Goal: Information Seeking & Learning: Learn about a topic

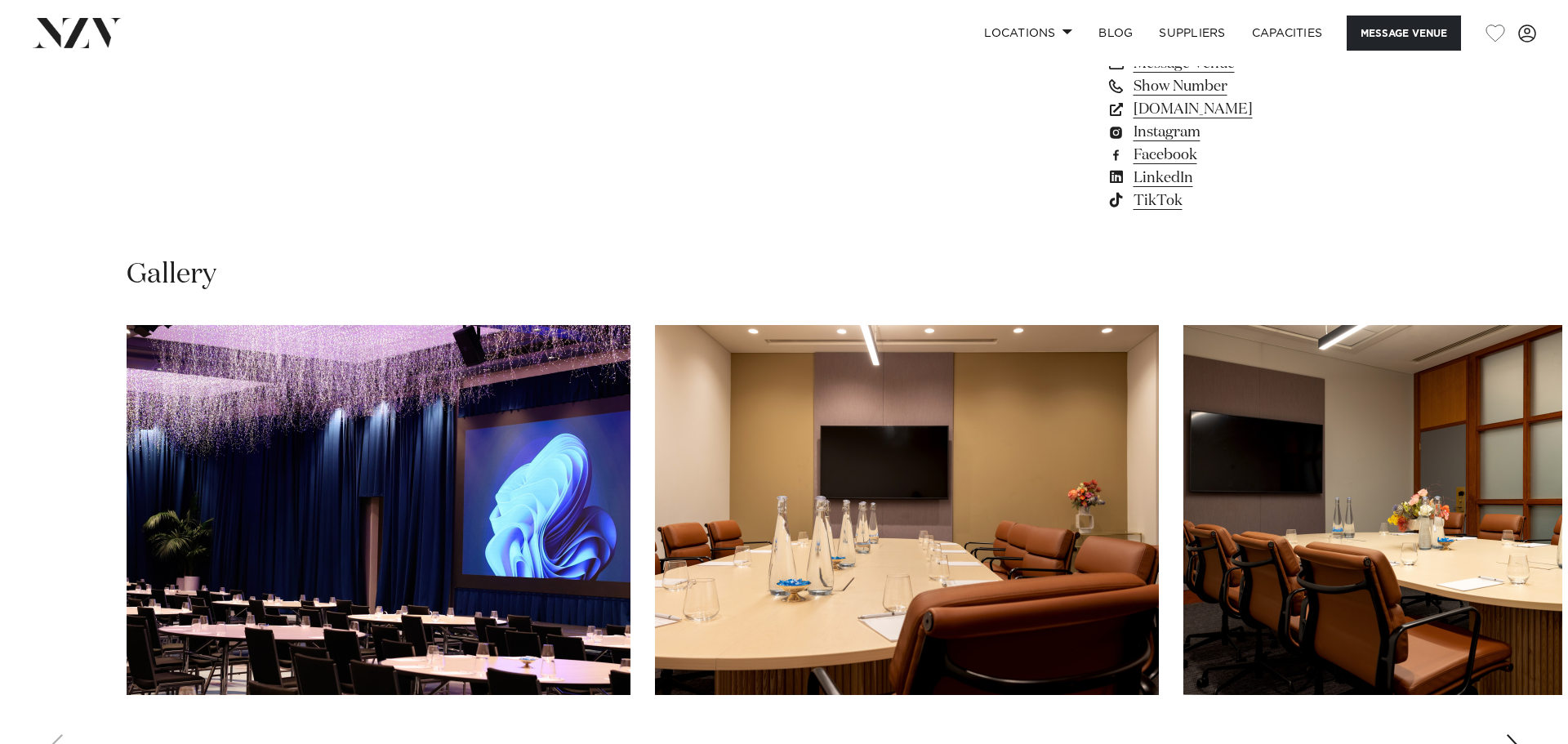
scroll to position [1470, 0]
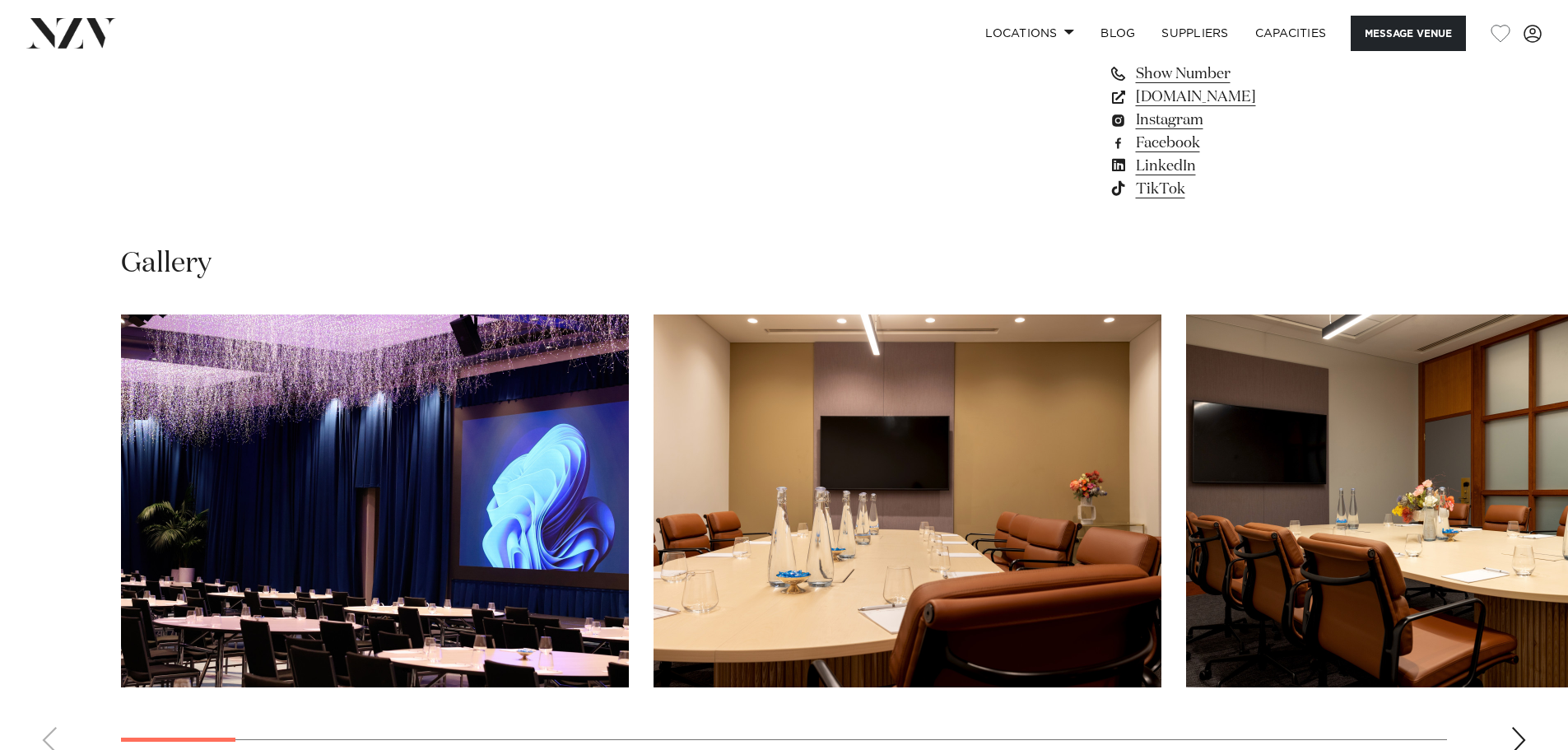
click at [543, 534] on img "1 / 29" at bounding box center [375, 500] width 508 height 373
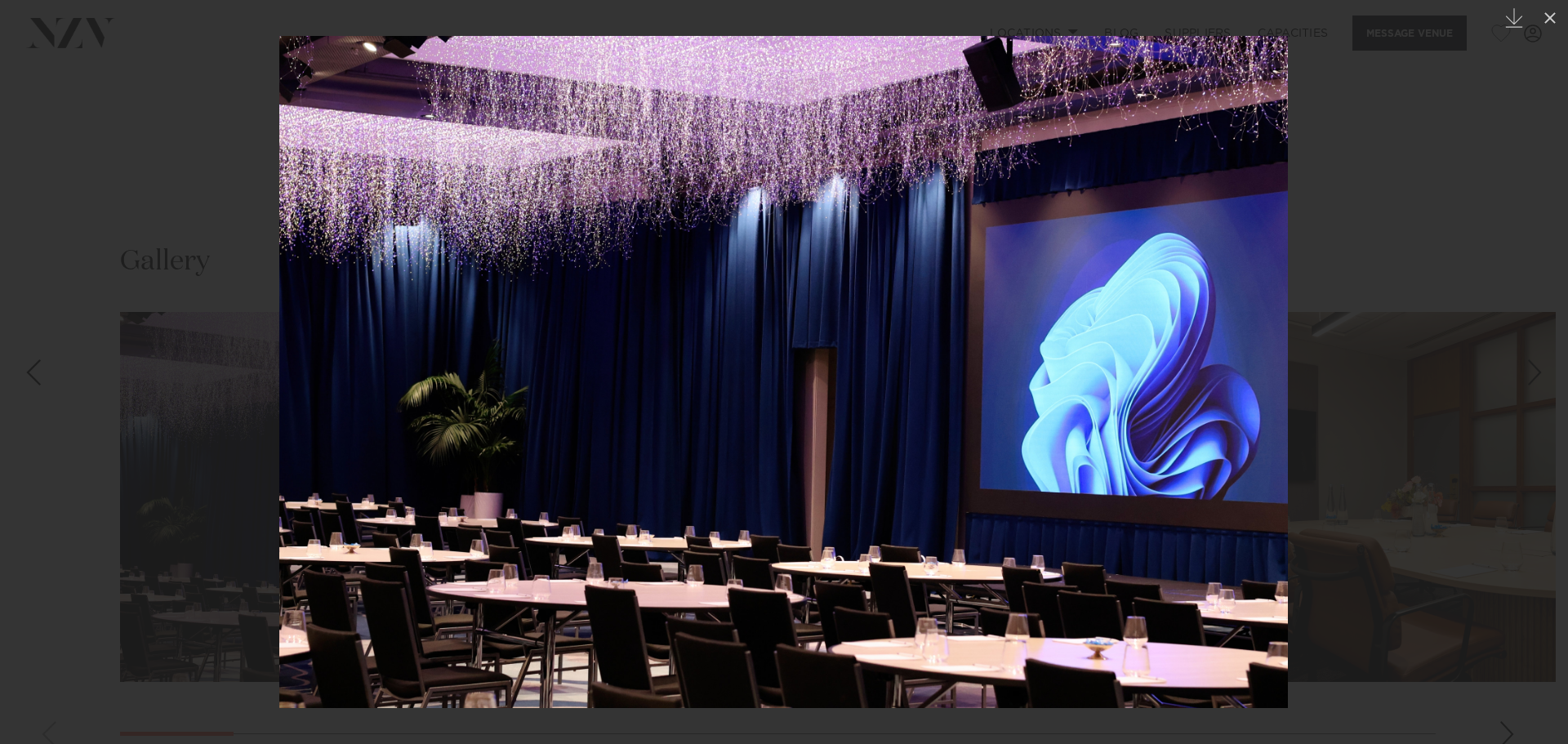
click at [1458, 374] on div at bounding box center [784, 372] width 1568 height 744
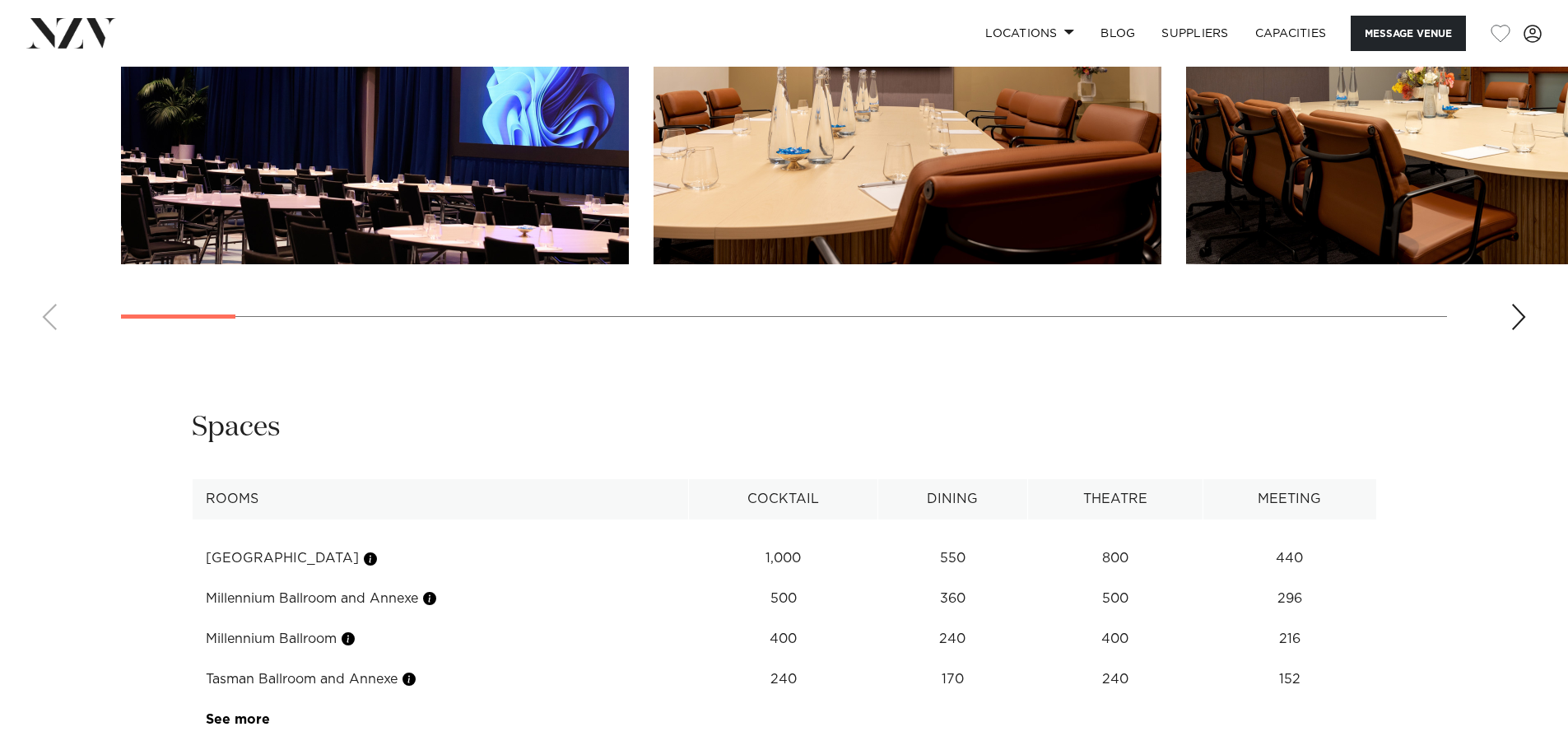
scroll to position [1646, 0]
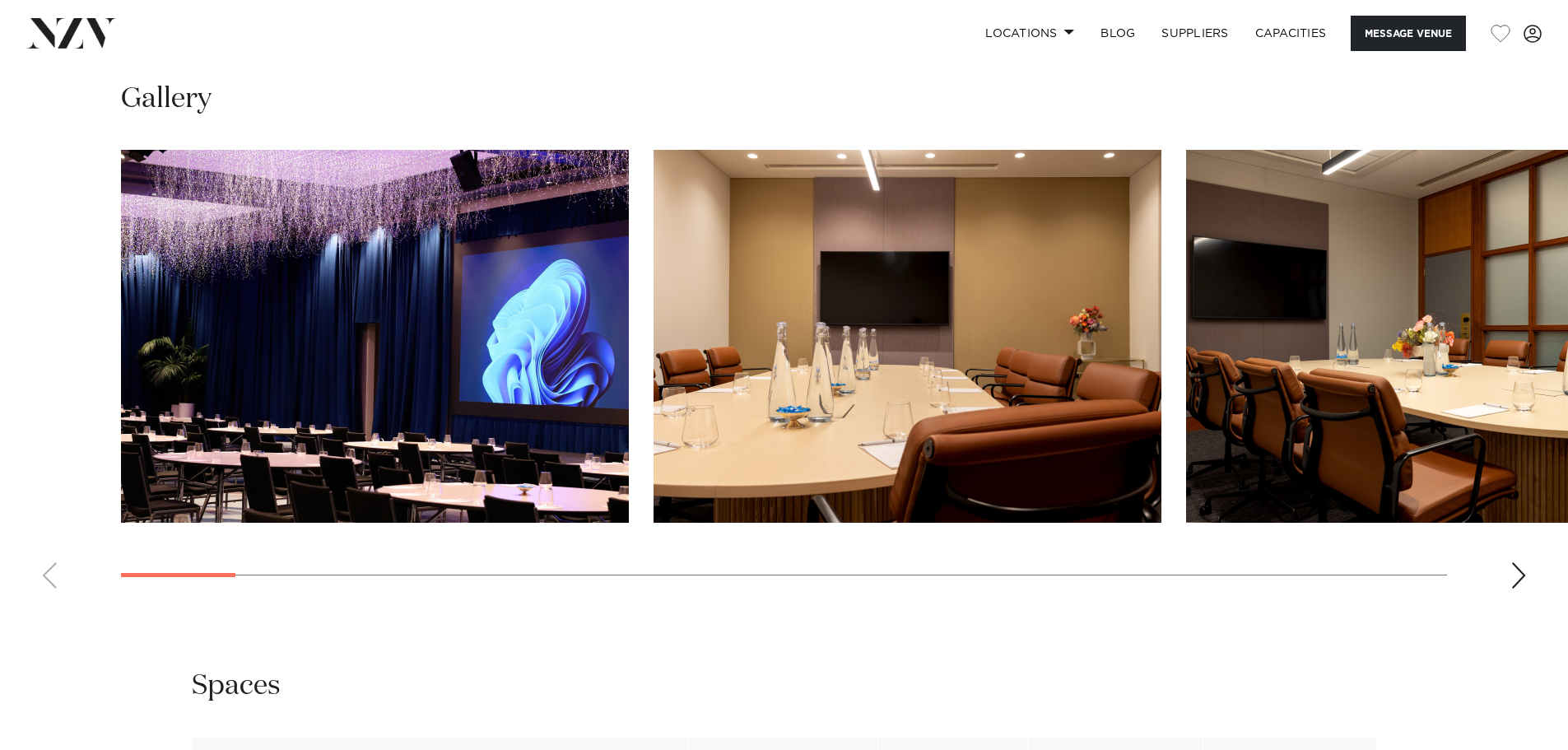
click at [1535, 569] on swiper-container at bounding box center [784, 376] width 1568 height 452
click at [1525, 574] on div "Next slide" at bounding box center [1519, 575] width 16 height 26
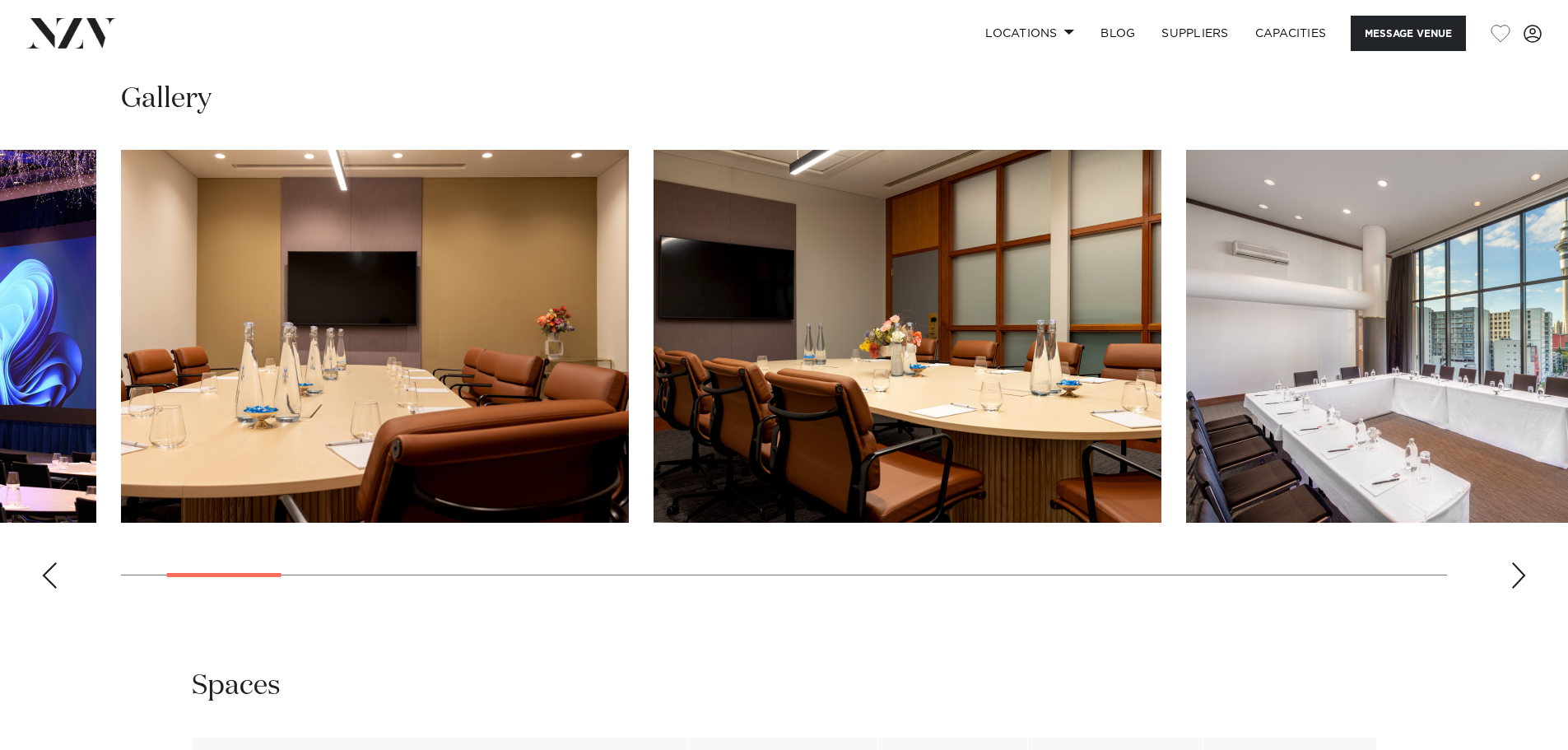
click at [1525, 574] on div "Next slide" at bounding box center [1519, 575] width 16 height 26
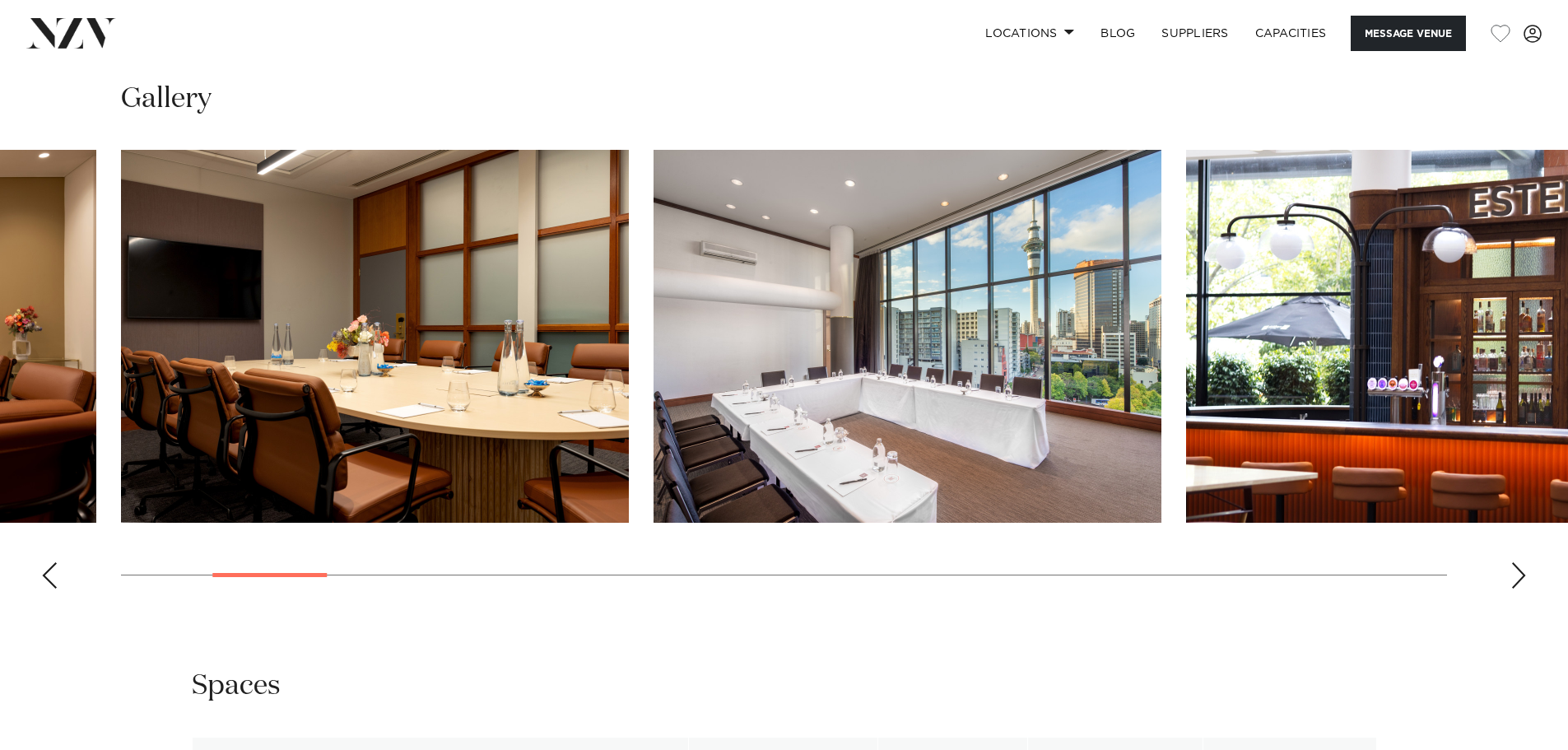
click at [1525, 574] on div "Next slide" at bounding box center [1519, 575] width 16 height 26
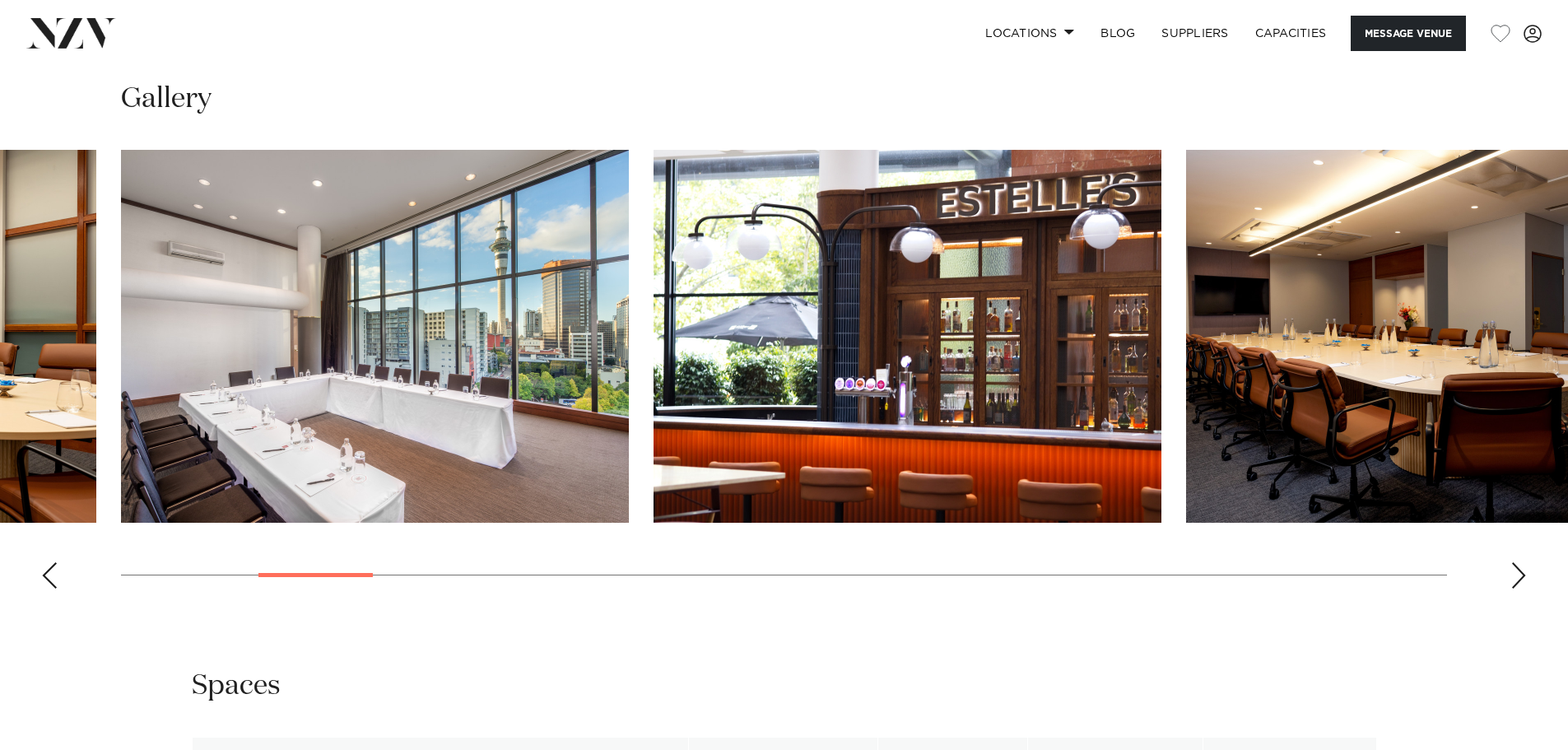
click at [1525, 574] on div "Next slide" at bounding box center [1519, 575] width 16 height 26
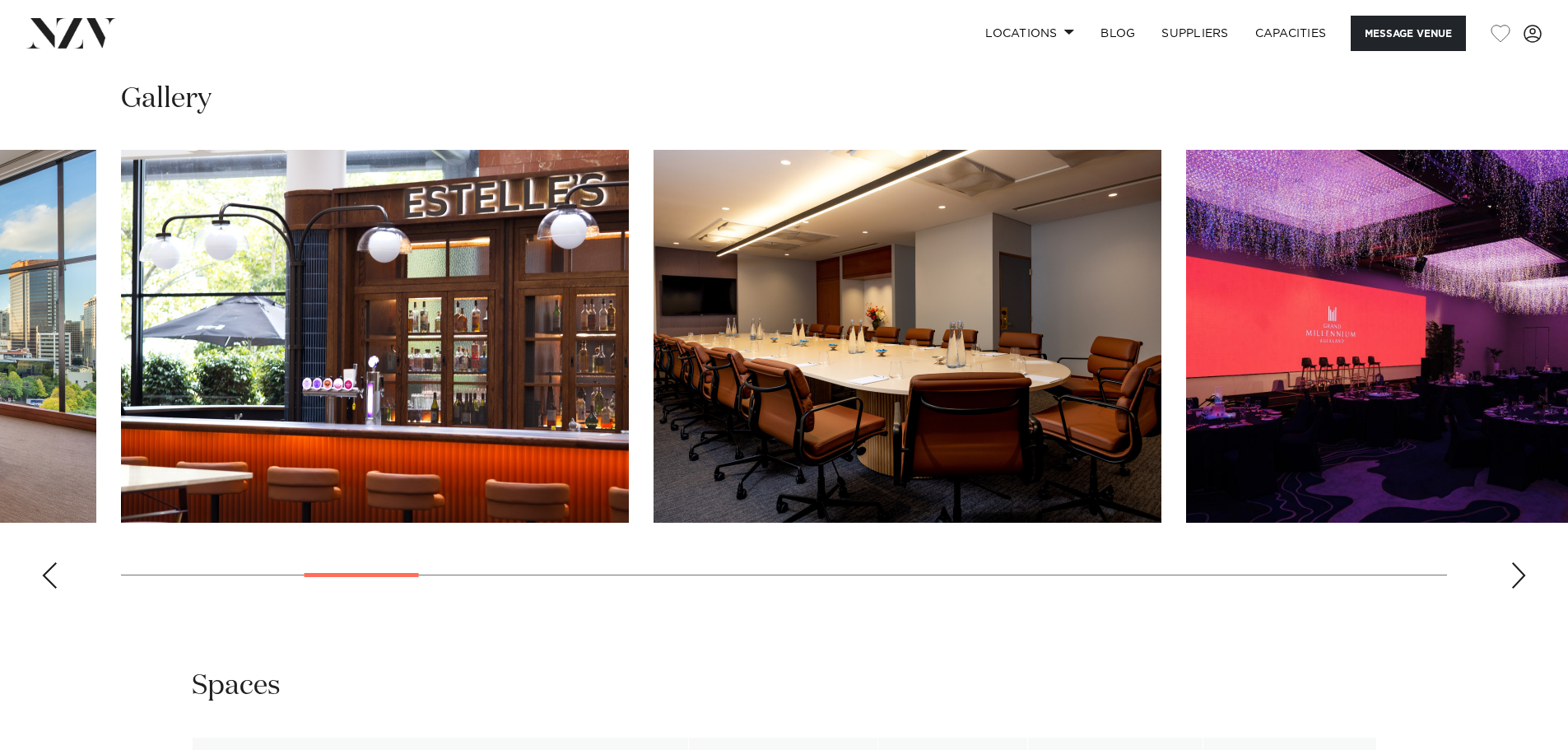
click at [1525, 574] on div "Next slide" at bounding box center [1519, 575] width 16 height 26
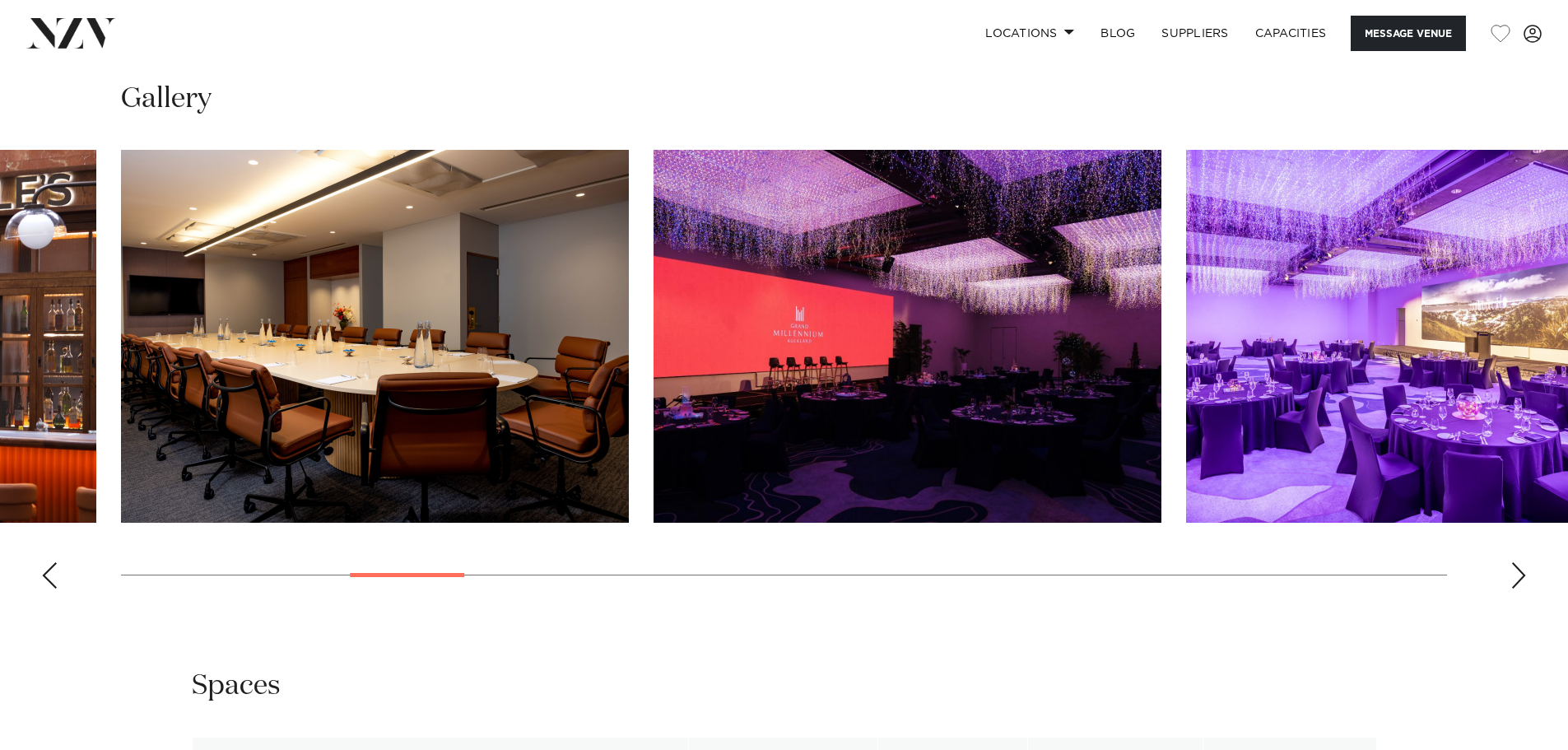
click at [1525, 574] on div "Next slide" at bounding box center [1519, 575] width 16 height 26
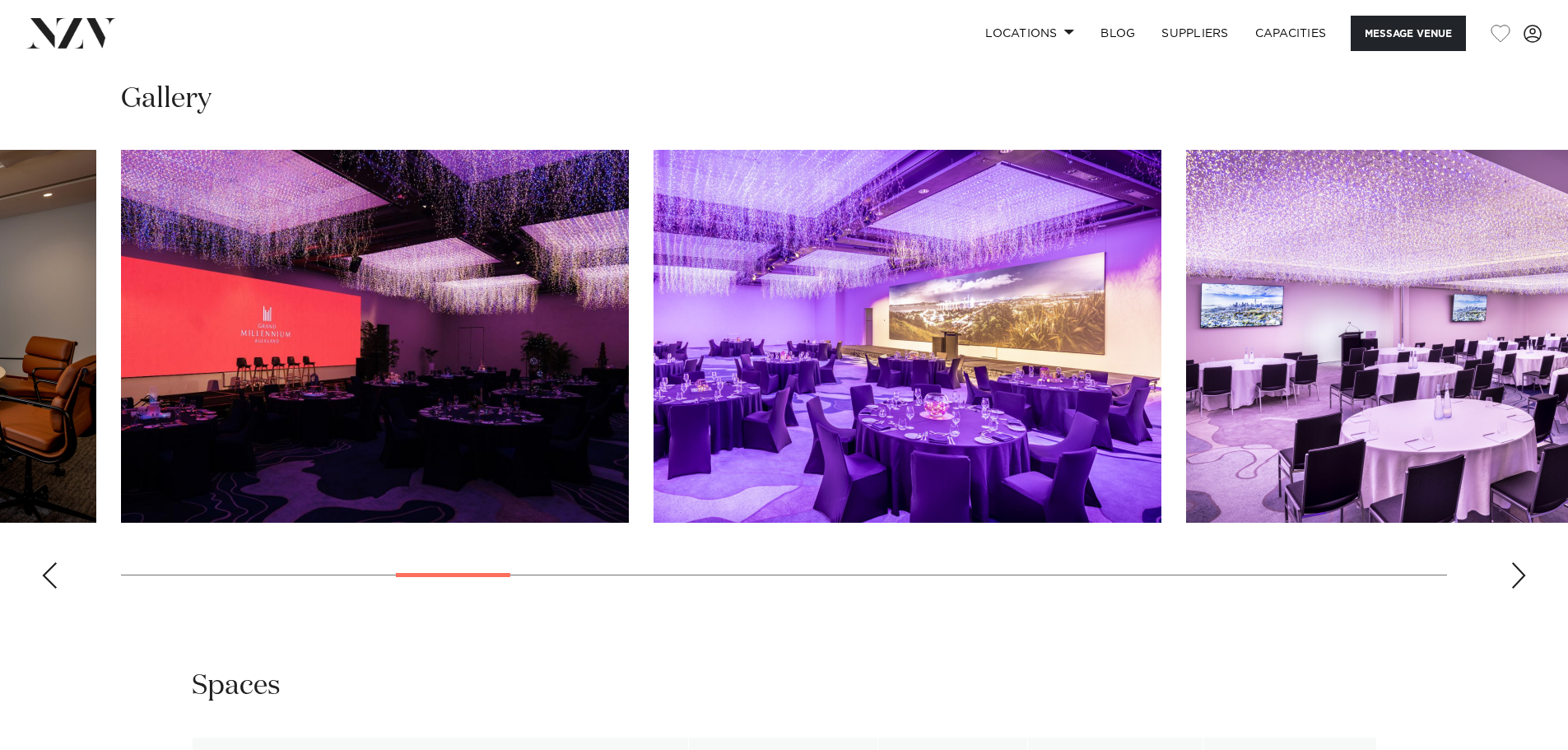
click at [1525, 574] on div "Next slide" at bounding box center [1519, 575] width 16 height 26
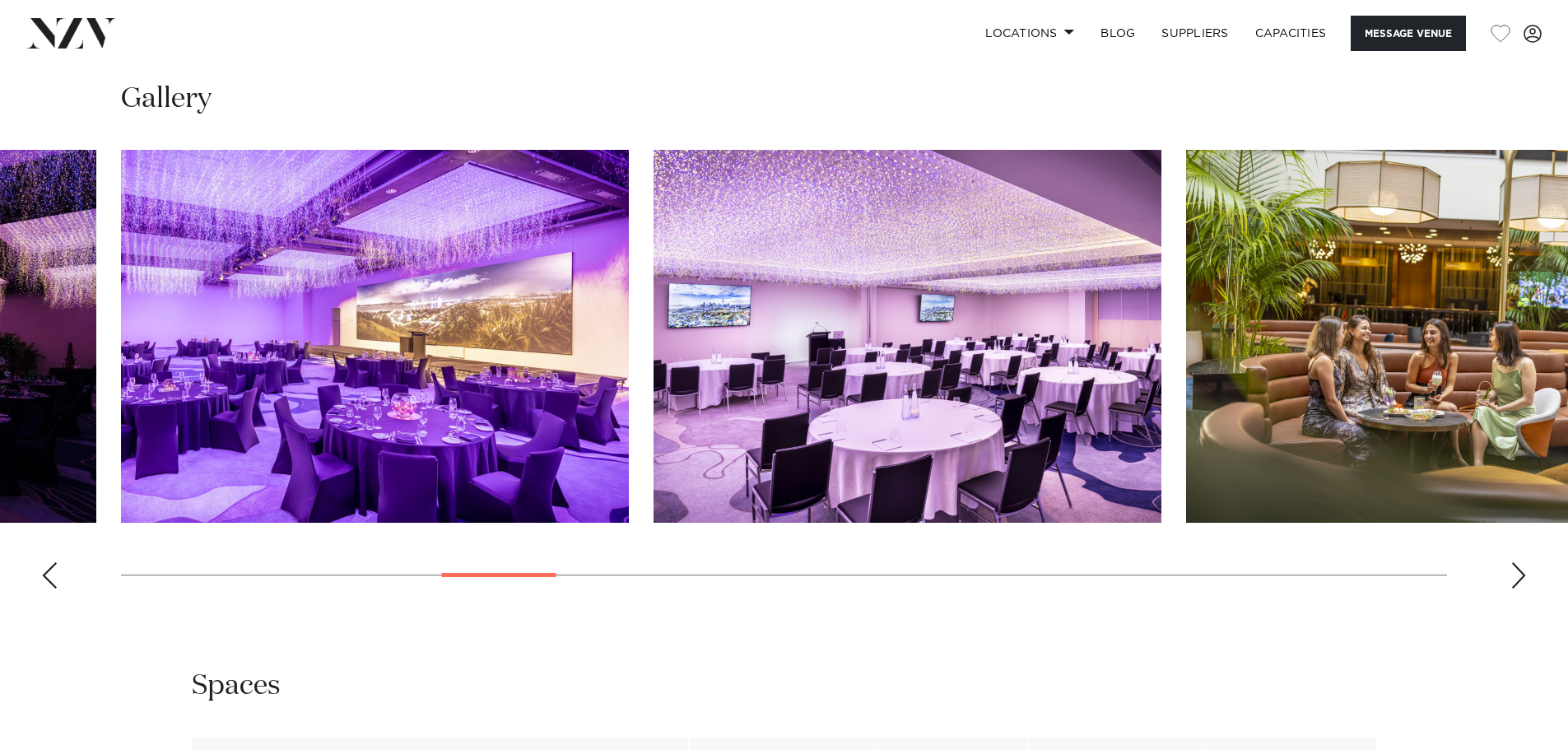
click at [1525, 574] on div "Next slide" at bounding box center [1519, 575] width 16 height 26
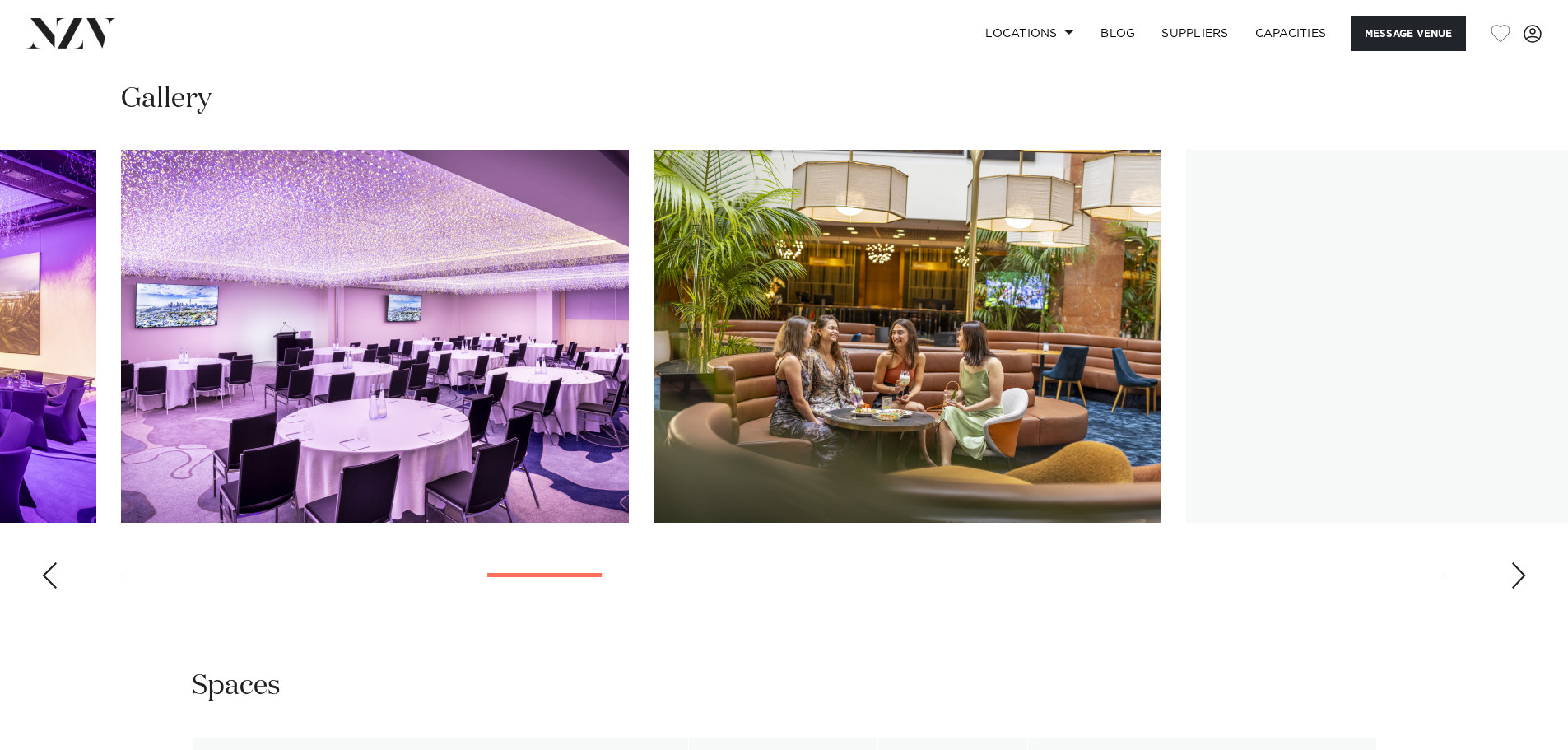
click at [1525, 574] on div "Next slide" at bounding box center [1519, 575] width 16 height 26
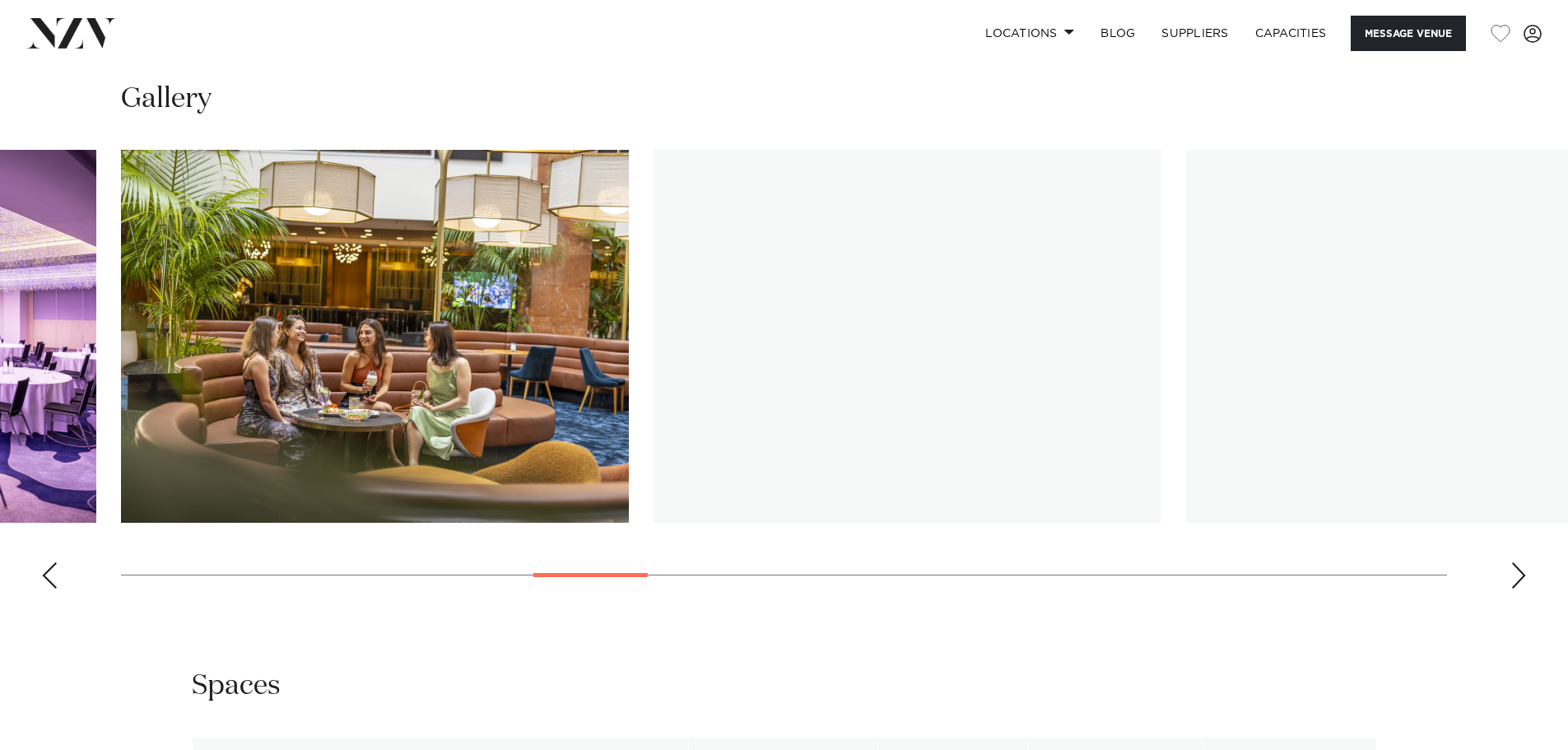
click at [1525, 574] on div "Next slide" at bounding box center [1519, 575] width 16 height 26
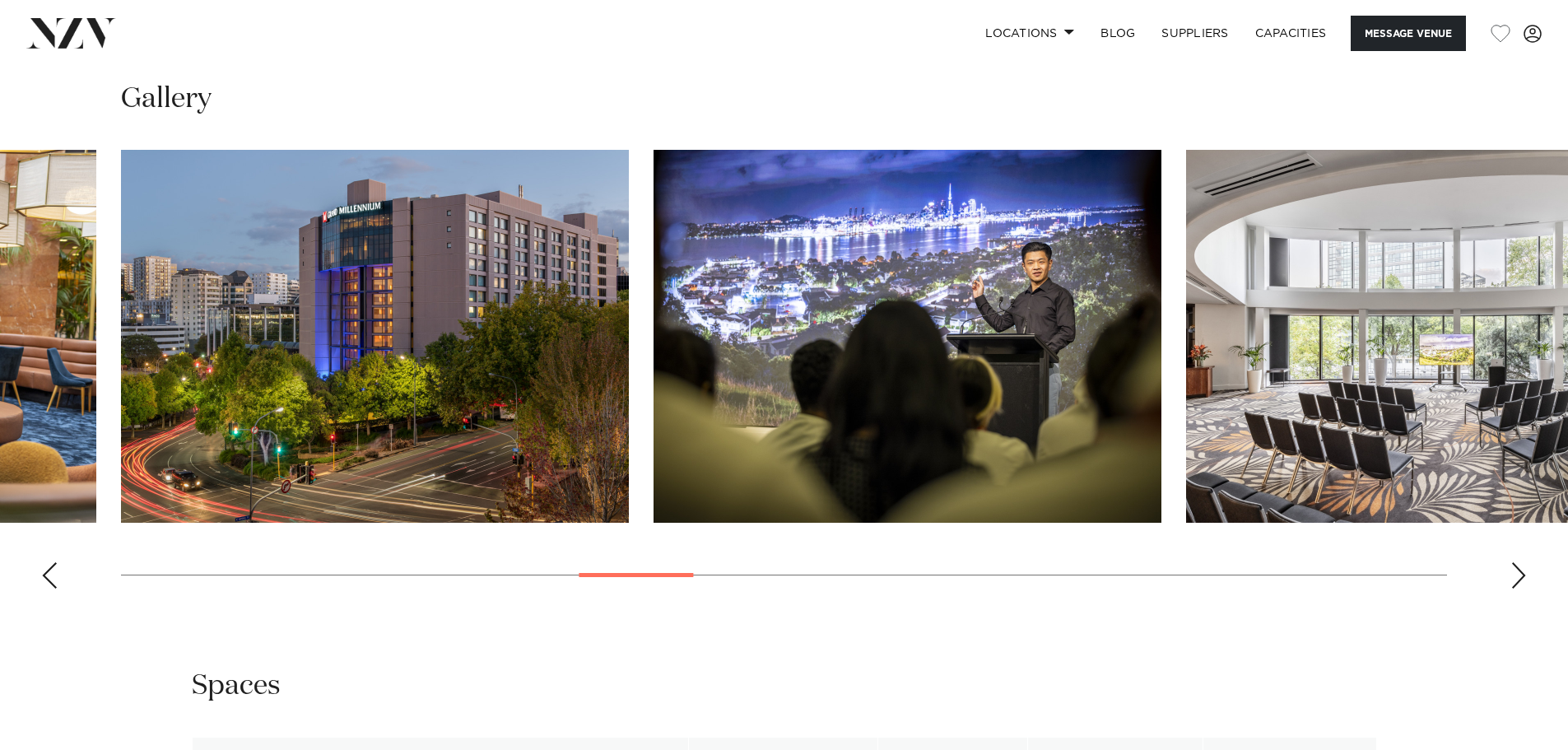
click at [1525, 574] on div "Next slide" at bounding box center [1519, 575] width 16 height 26
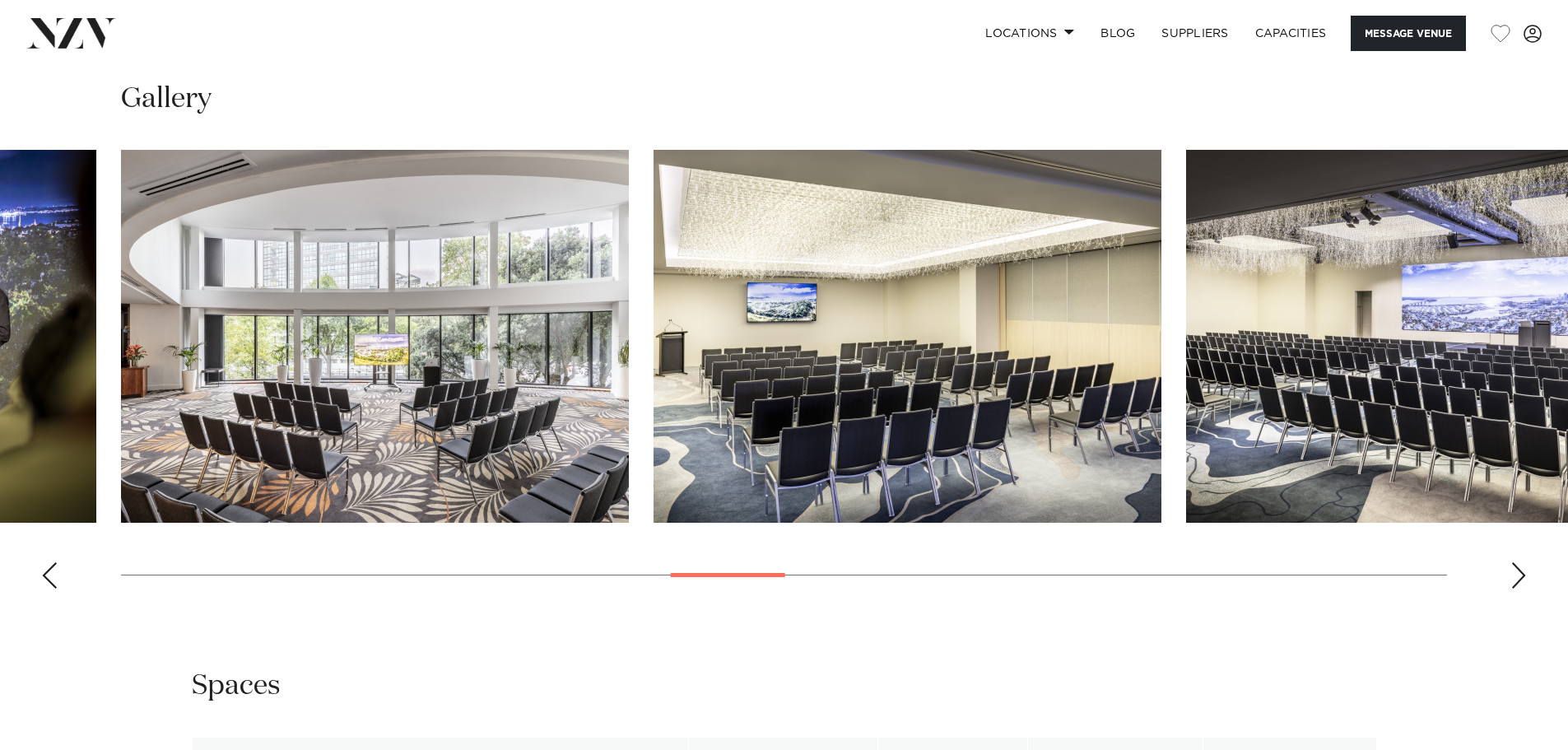
click at [1519, 570] on div "Next slide" at bounding box center [1519, 575] width 16 height 26
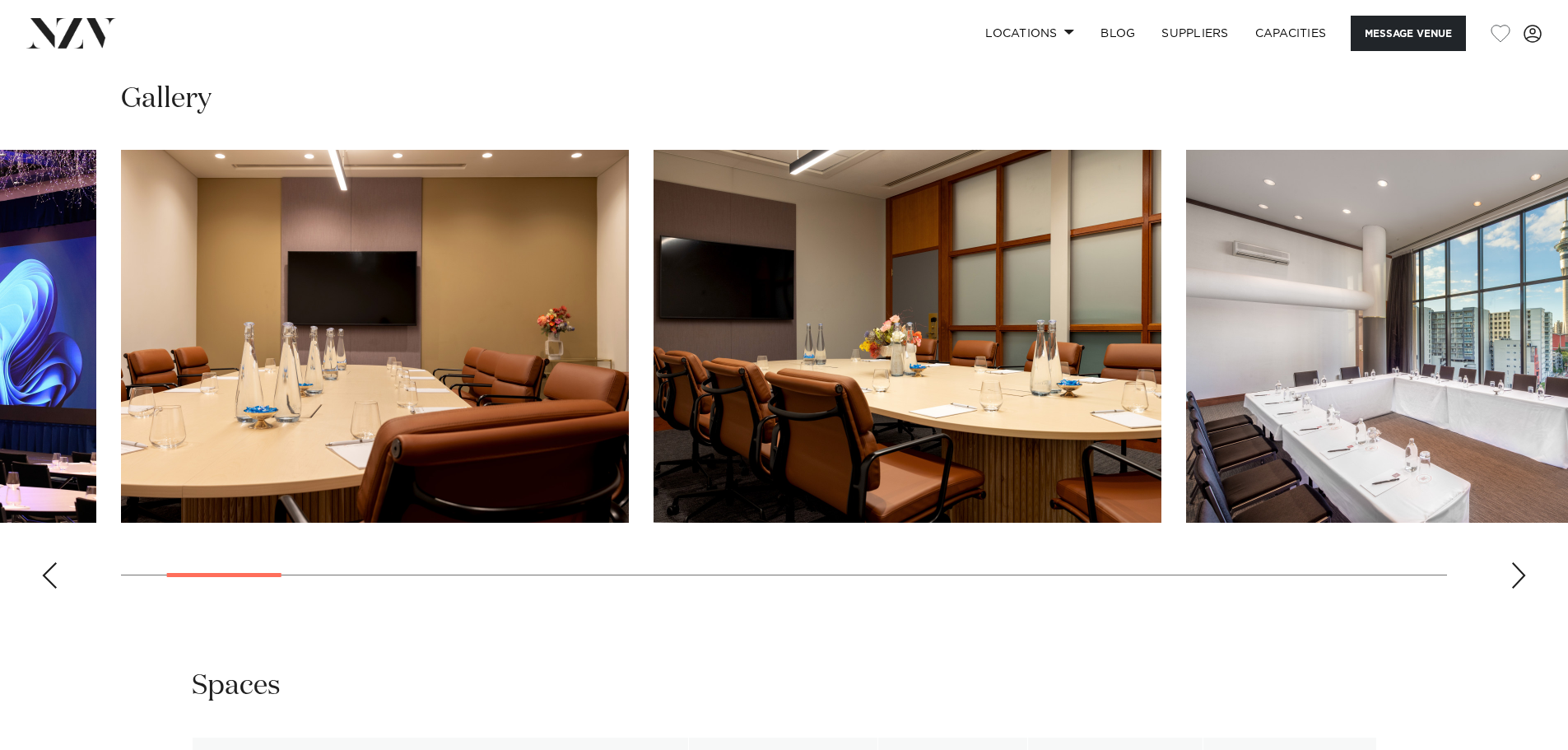
click at [1519, 570] on div "Next slide" at bounding box center [1519, 575] width 16 height 26
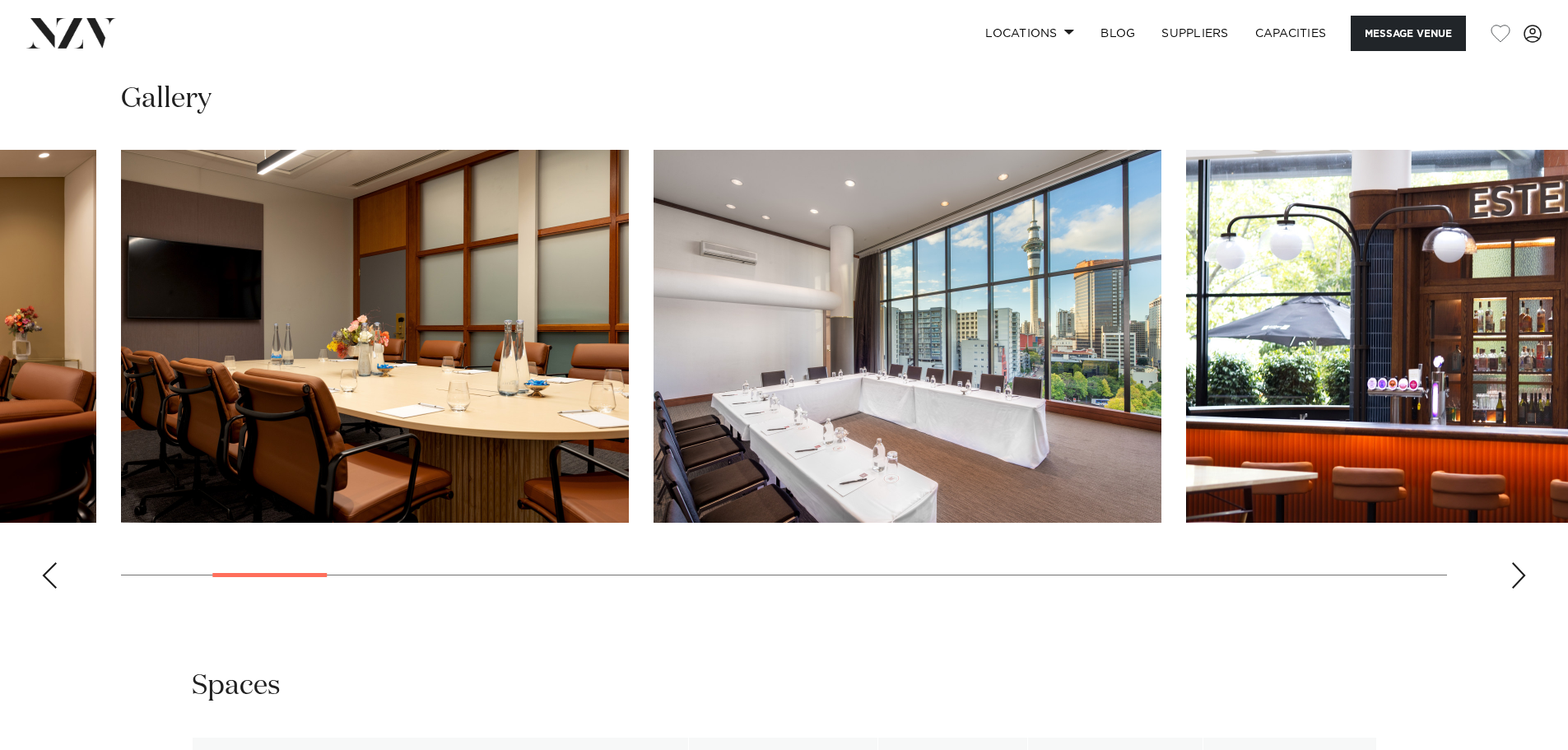
click at [1519, 570] on div "Next slide" at bounding box center [1519, 575] width 16 height 26
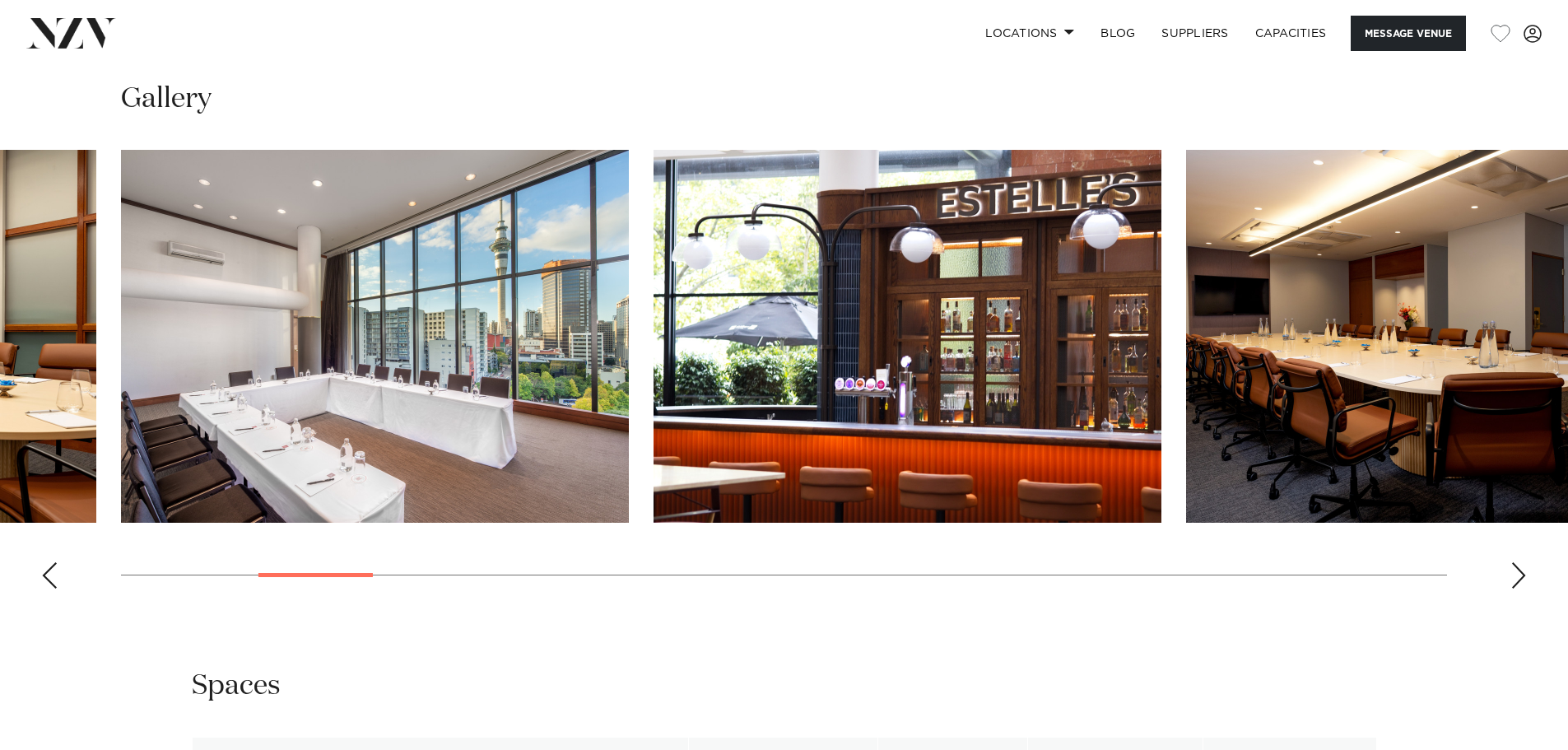
click at [1519, 570] on div "Next slide" at bounding box center [1519, 575] width 16 height 26
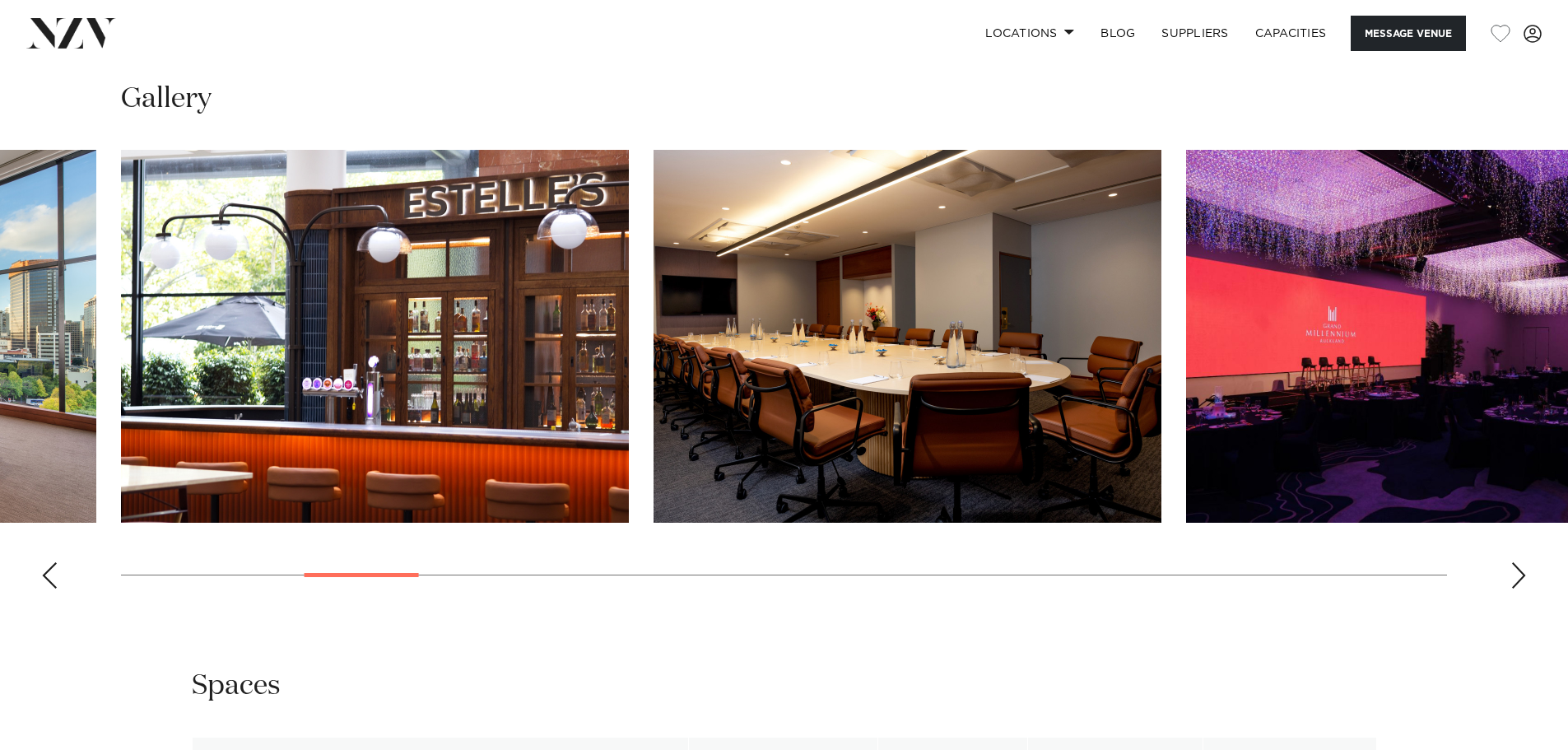
click at [1519, 570] on div "Next slide" at bounding box center [1519, 575] width 16 height 26
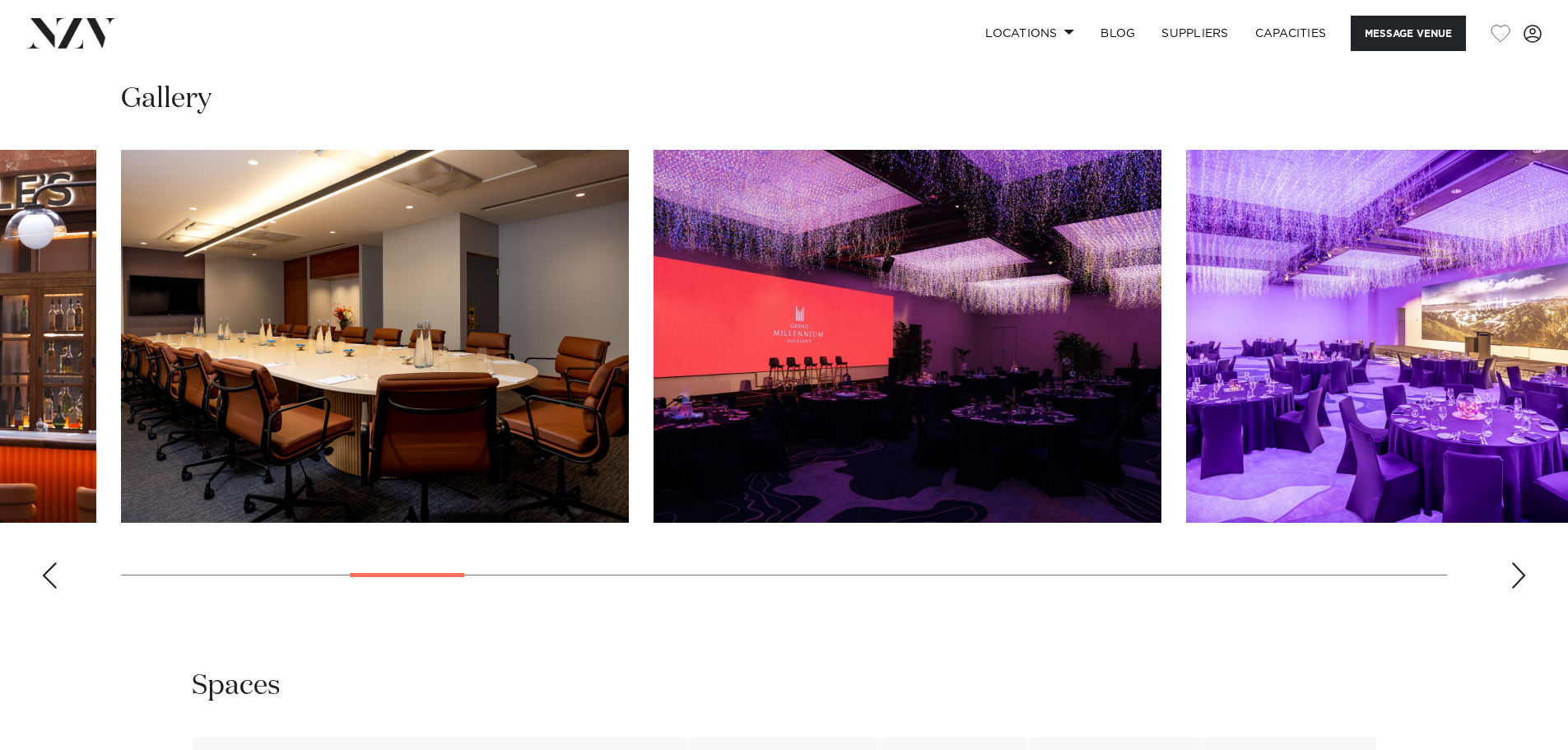
click at [1519, 570] on div "Next slide" at bounding box center [1519, 575] width 16 height 26
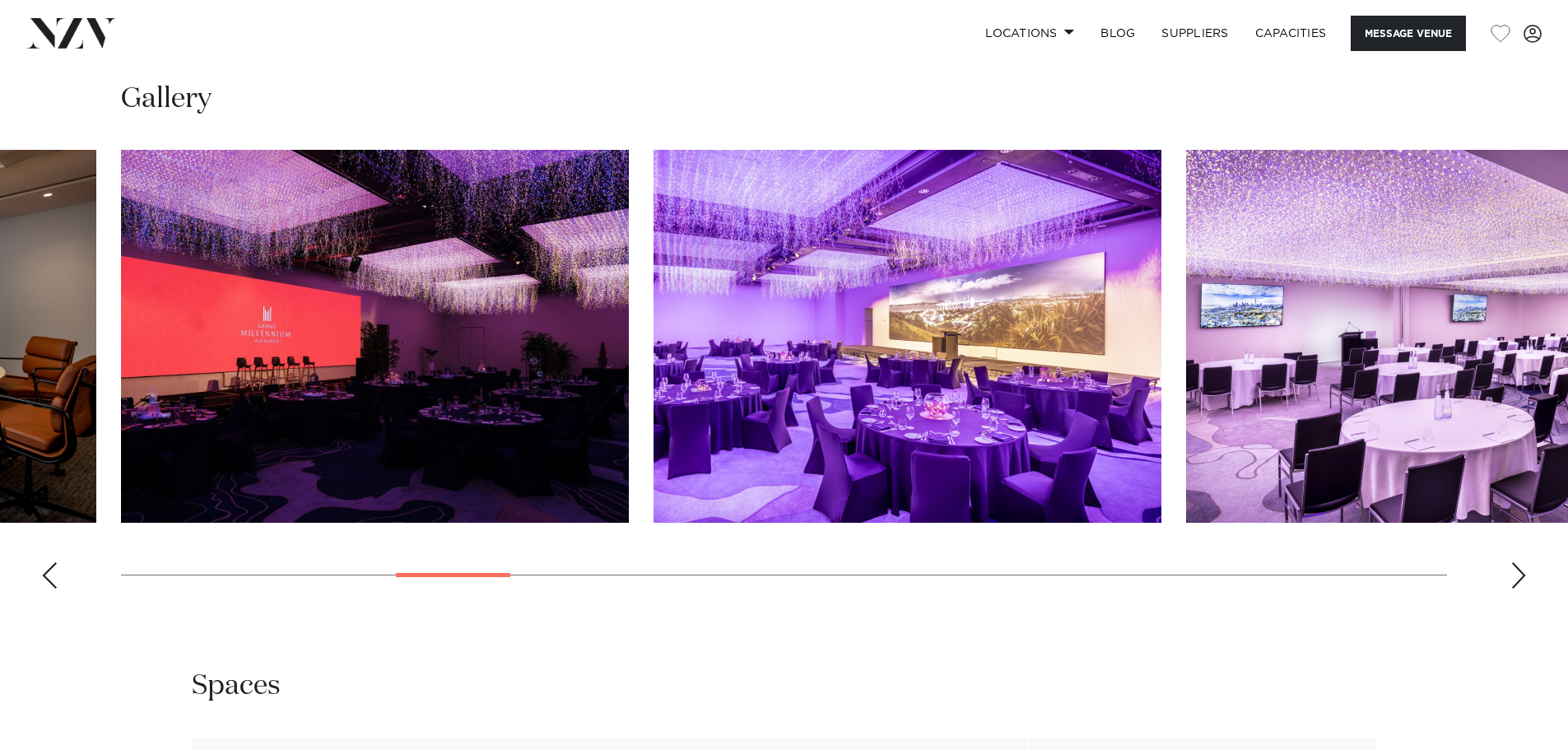
click at [1519, 570] on div "Next slide" at bounding box center [1519, 575] width 16 height 26
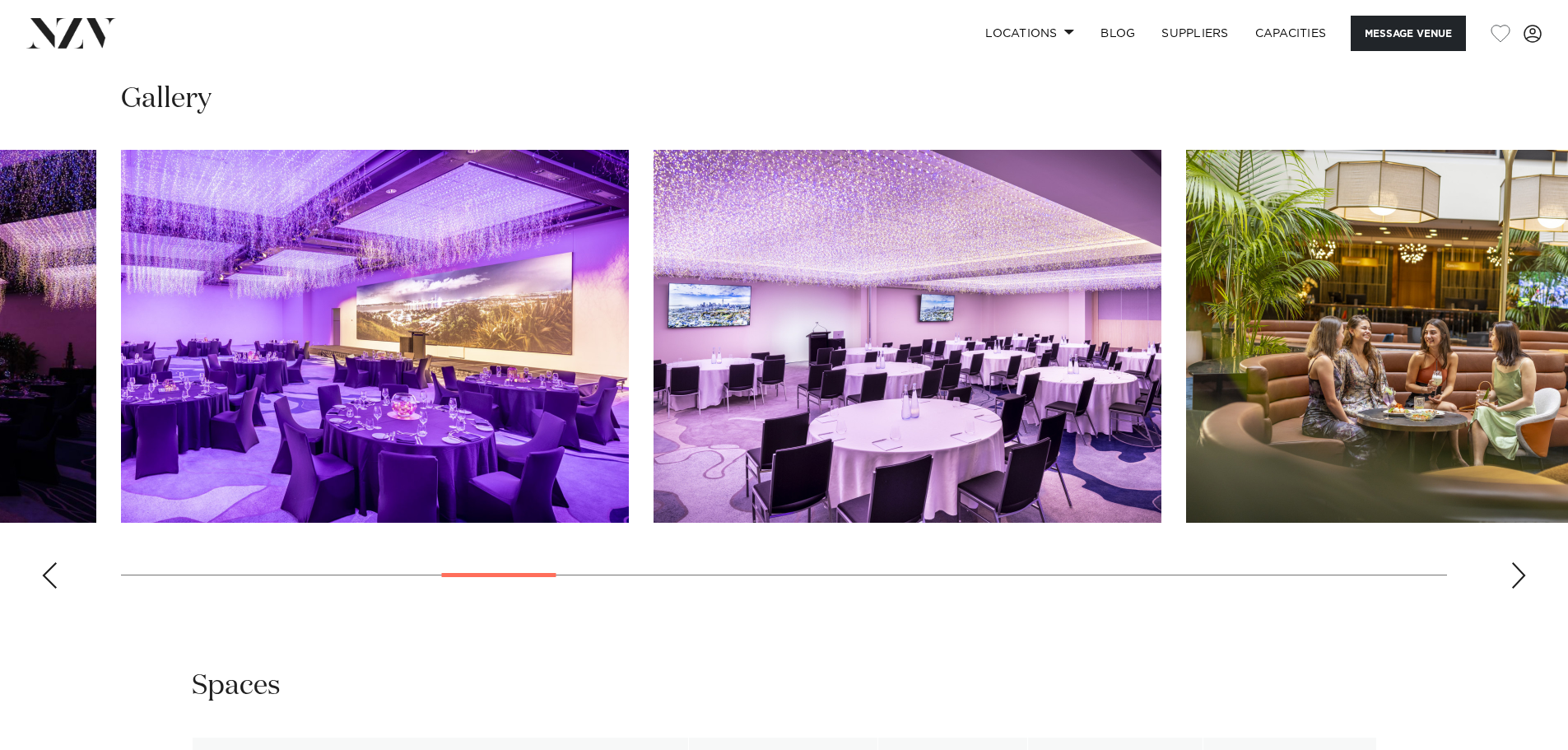
click at [1519, 570] on div "Next slide" at bounding box center [1519, 575] width 16 height 26
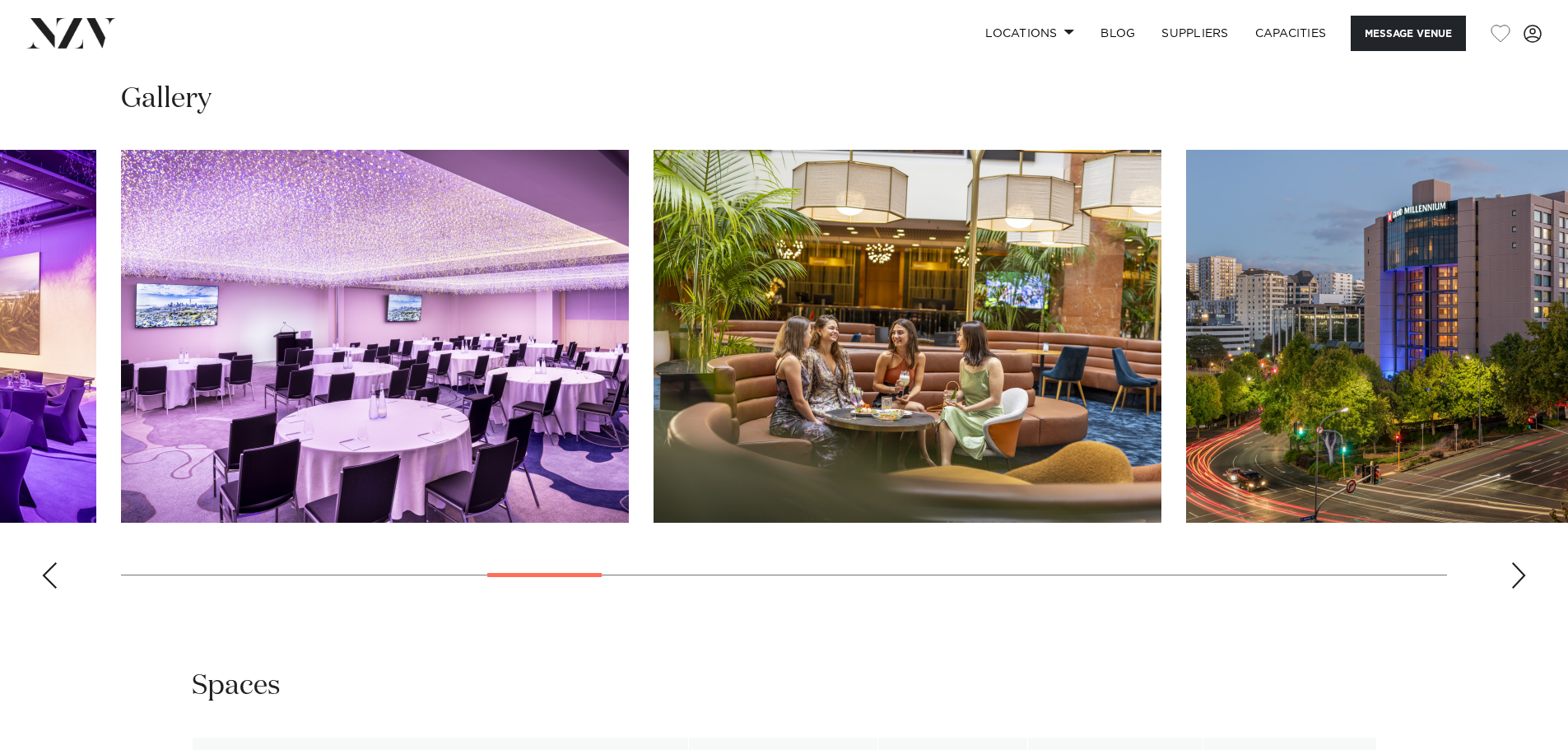
click at [1519, 570] on div "Next slide" at bounding box center [1519, 575] width 16 height 26
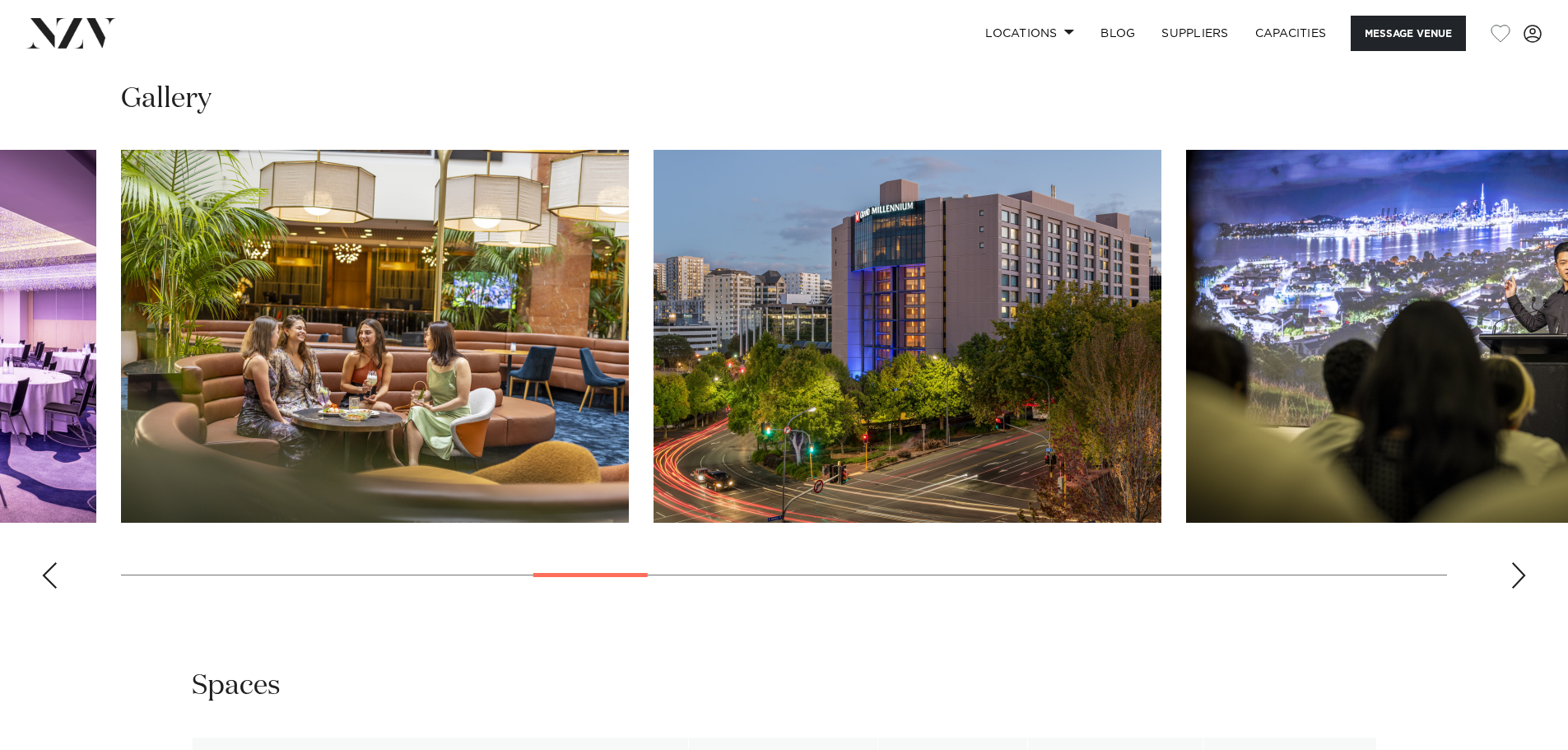
click at [1519, 570] on div "Next slide" at bounding box center [1519, 575] width 16 height 26
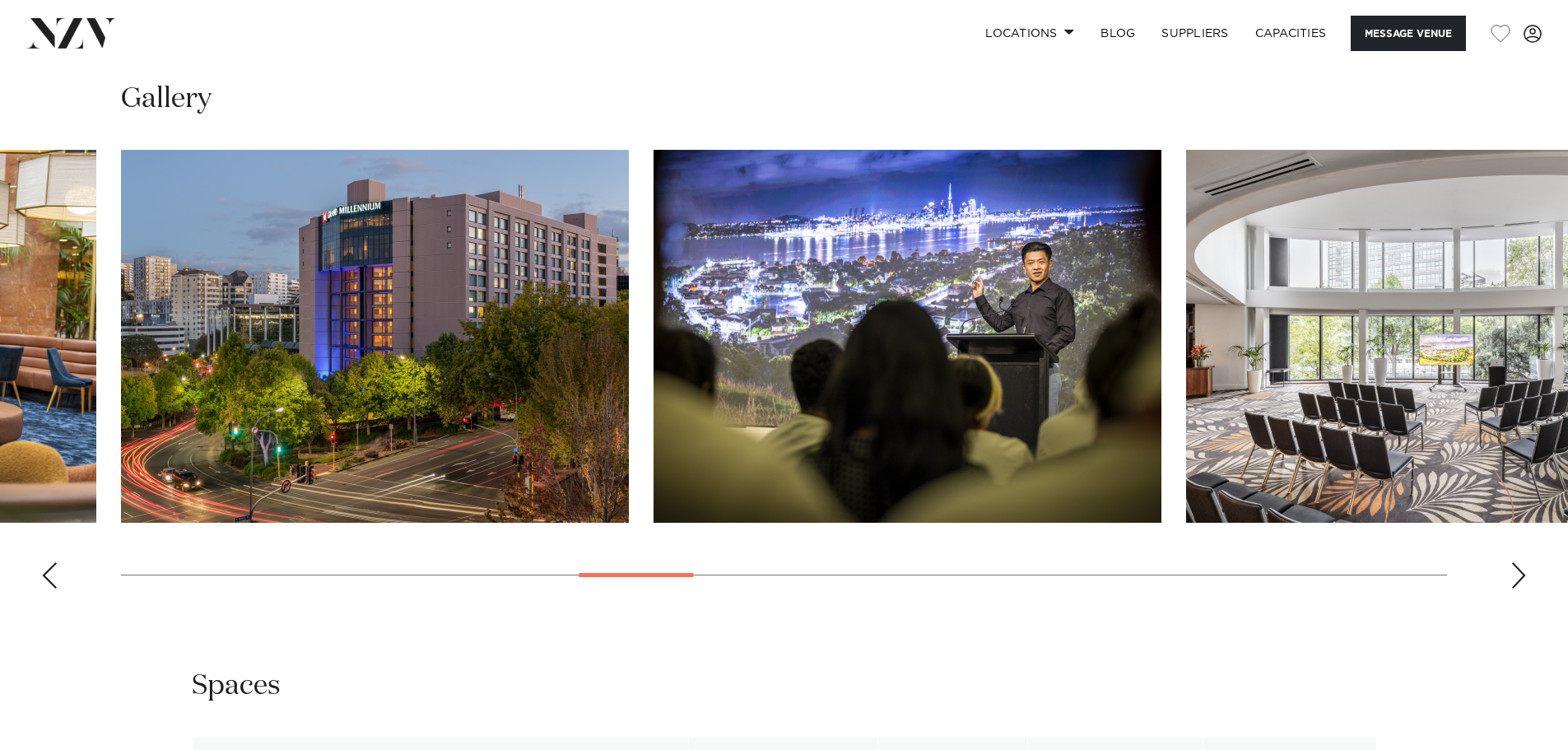
click at [1519, 570] on div "Next slide" at bounding box center [1519, 575] width 16 height 26
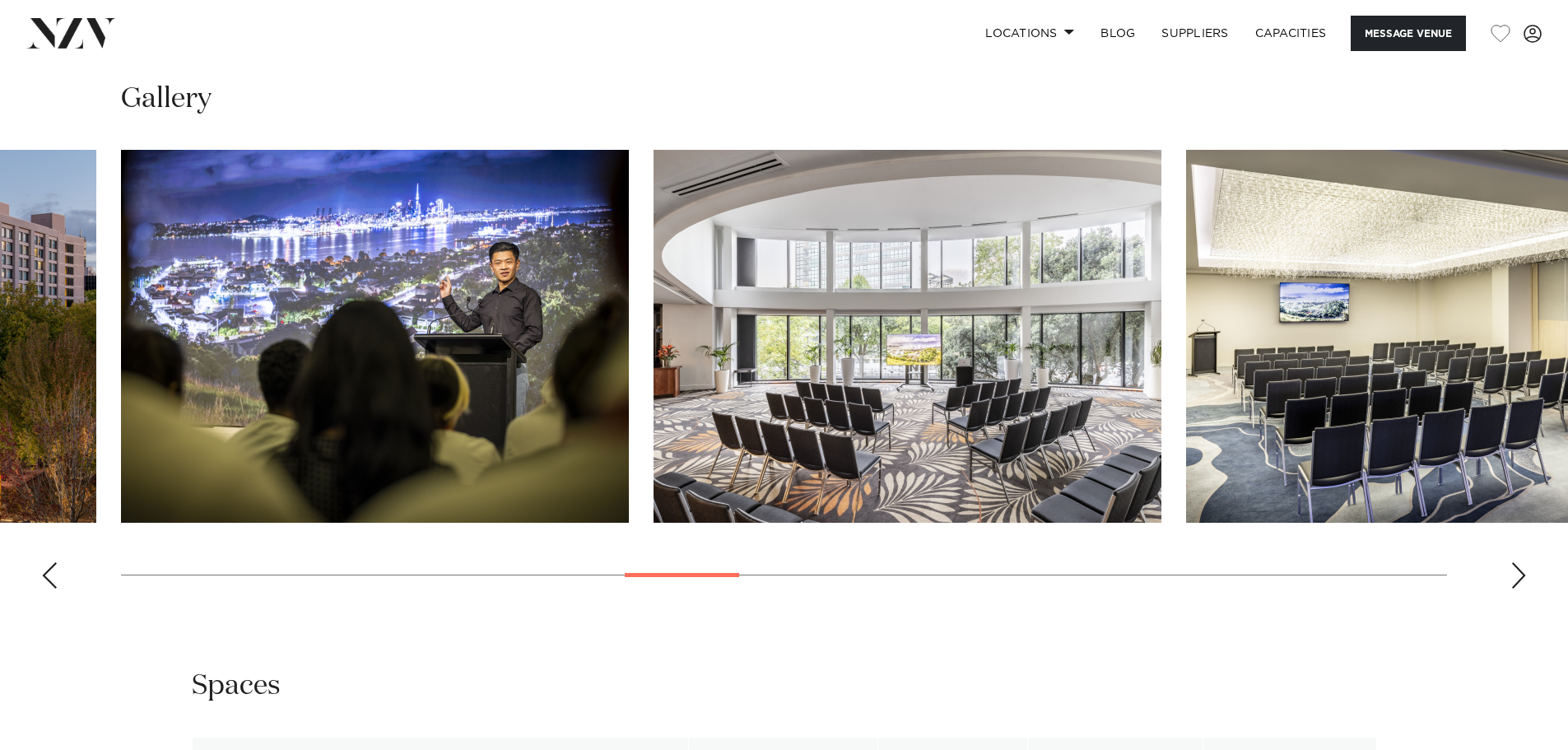
click at [1519, 570] on div "Next slide" at bounding box center [1519, 575] width 16 height 26
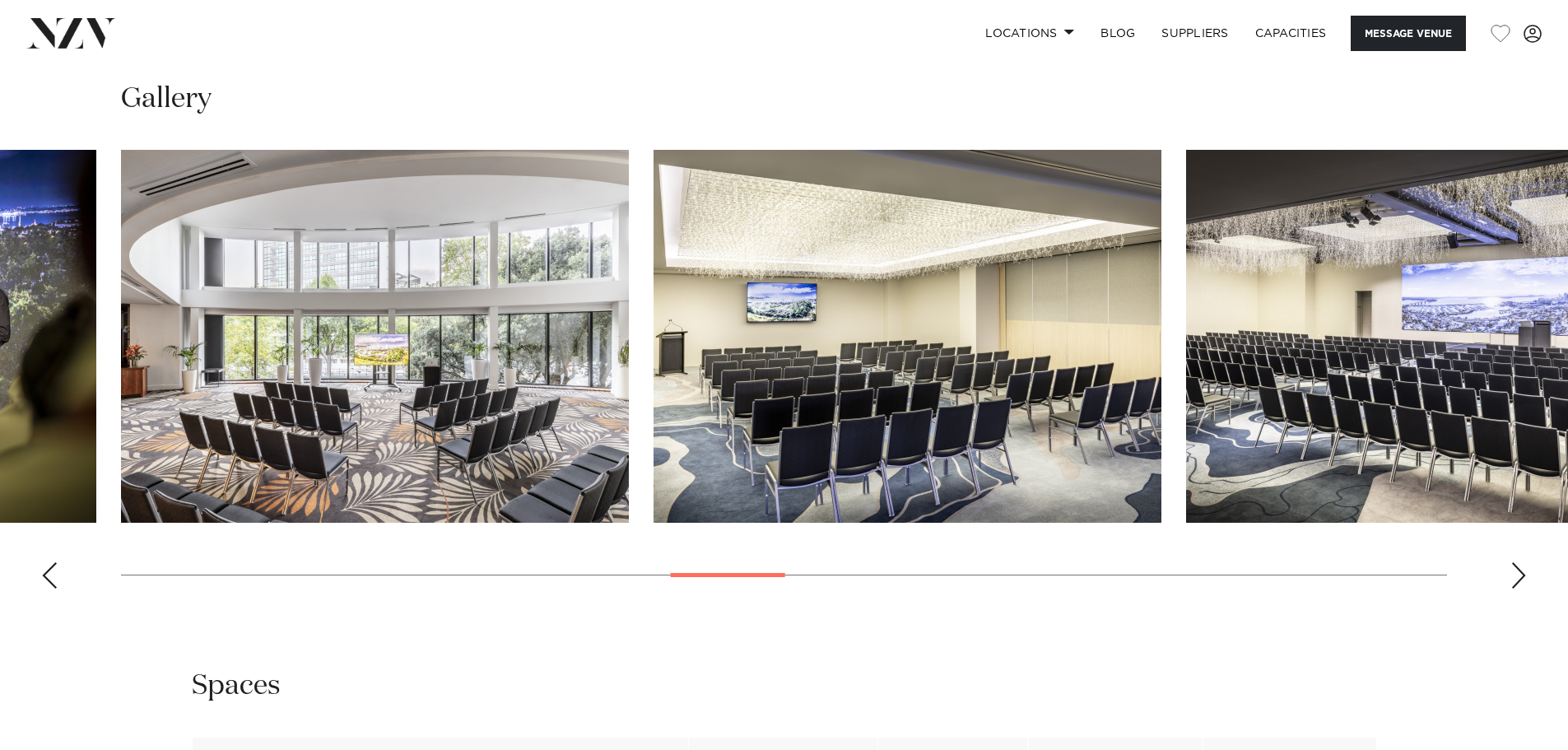
click at [1519, 570] on div "Next slide" at bounding box center [1519, 575] width 16 height 26
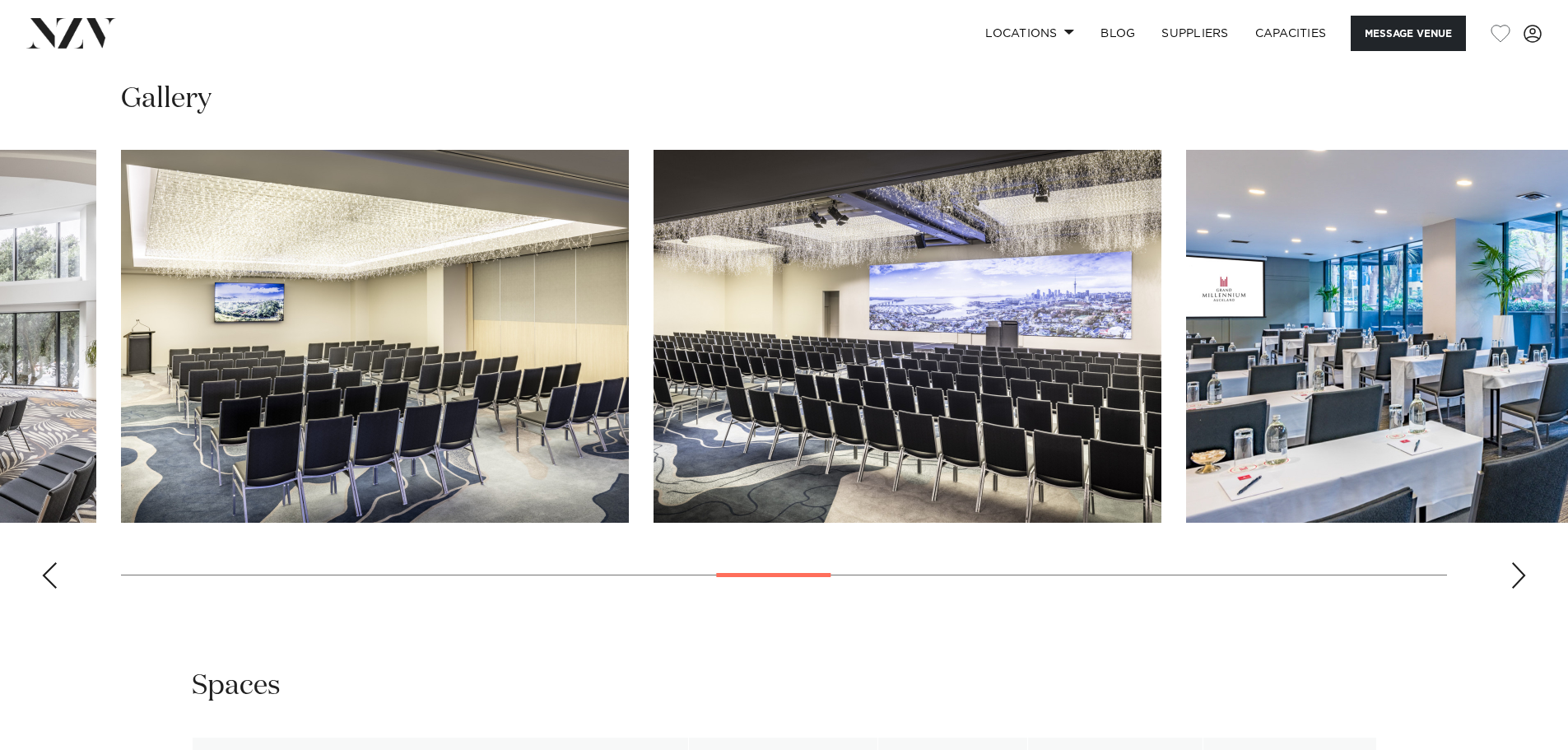
click at [1519, 570] on div "Next slide" at bounding box center [1519, 575] width 16 height 26
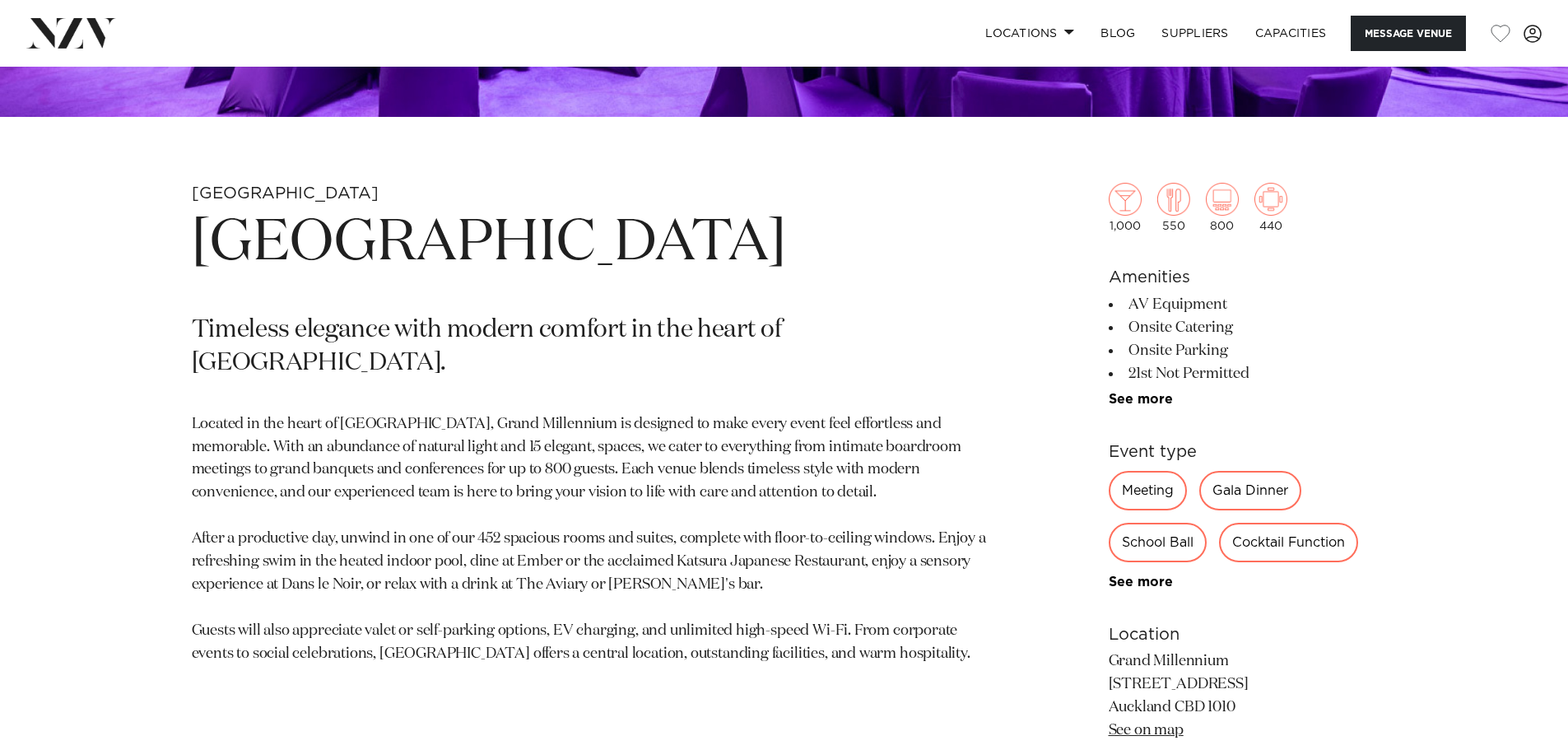
scroll to position [659, 0]
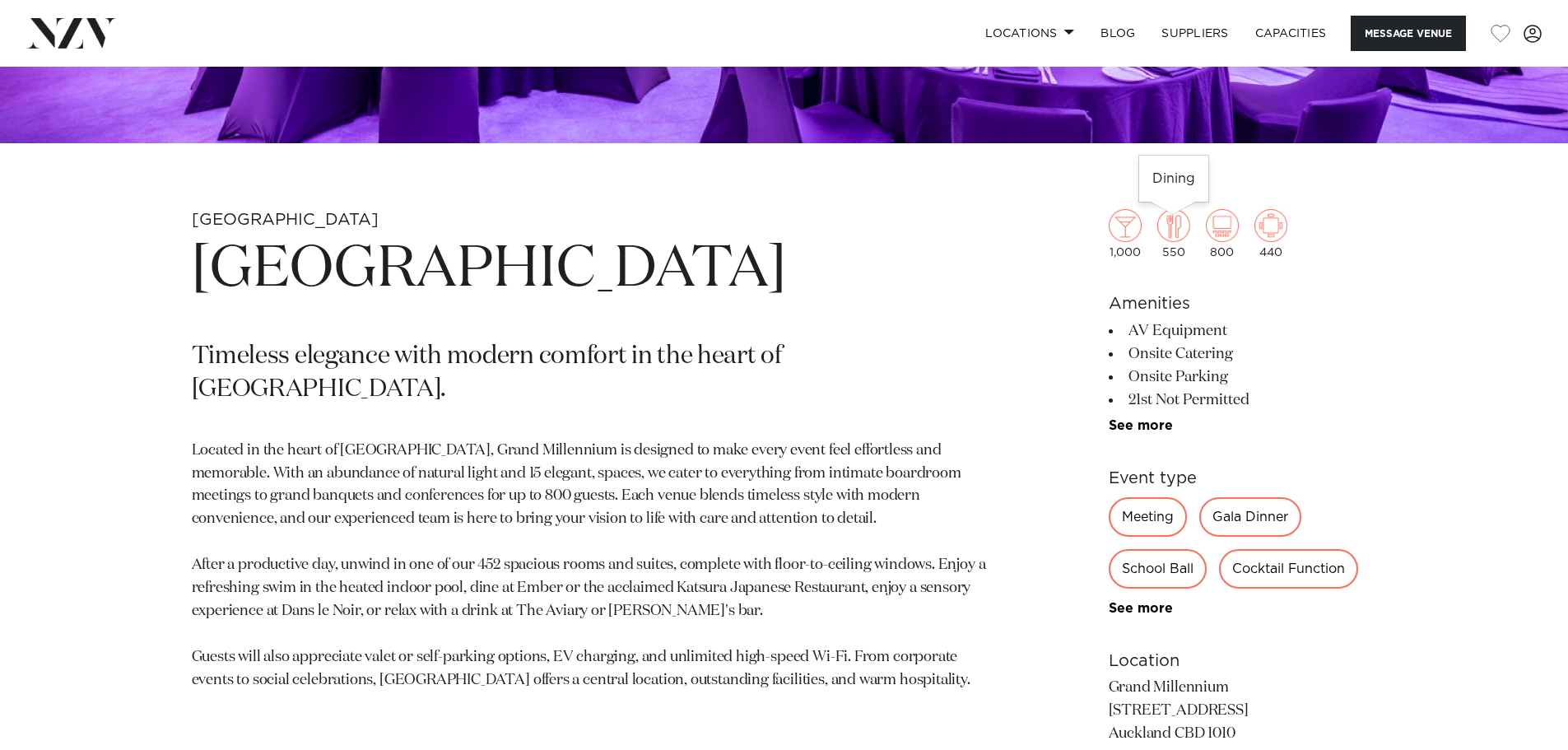
click at [1174, 235] on img at bounding box center [1174, 226] width 33 height 33
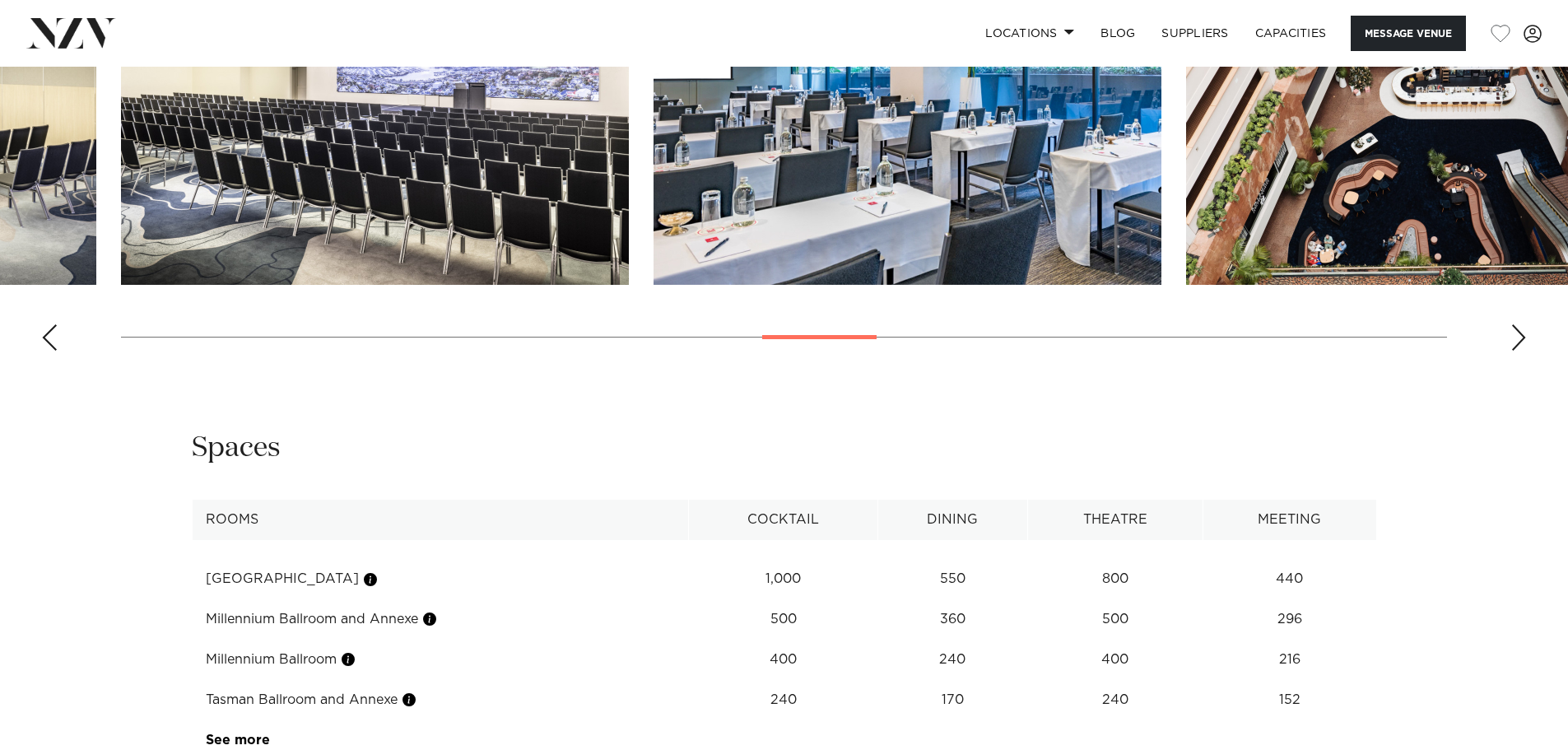
scroll to position [1646, 0]
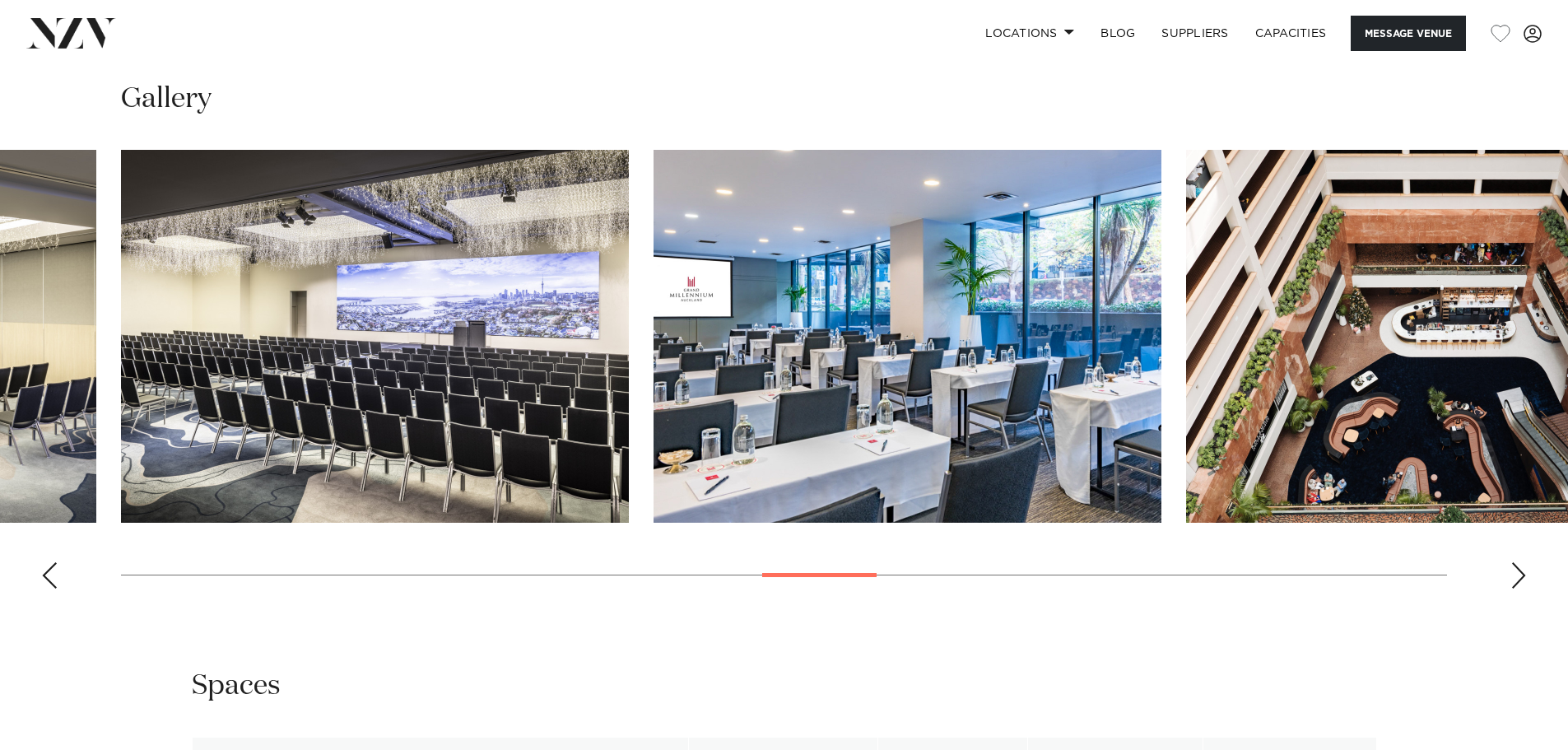
click at [1509, 575] on swiper-container at bounding box center [784, 376] width 1568 height 452
click at [1517, 575] on div "Next slide" at bounding box center [1519, 575] width 16 height 26
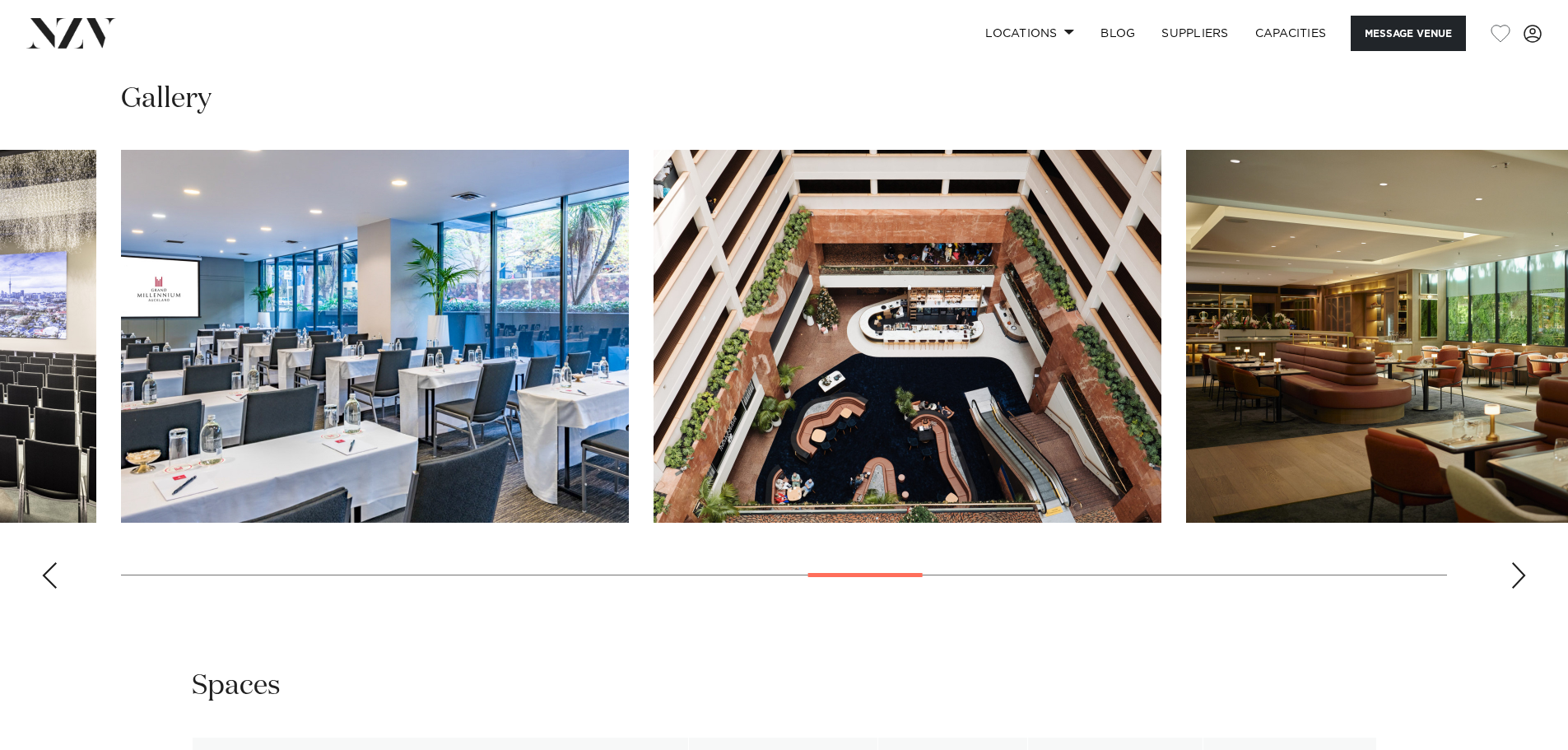
click at [1517, 575] on div "Next slide" at bounding box center [1519, 575] width 16 height 26
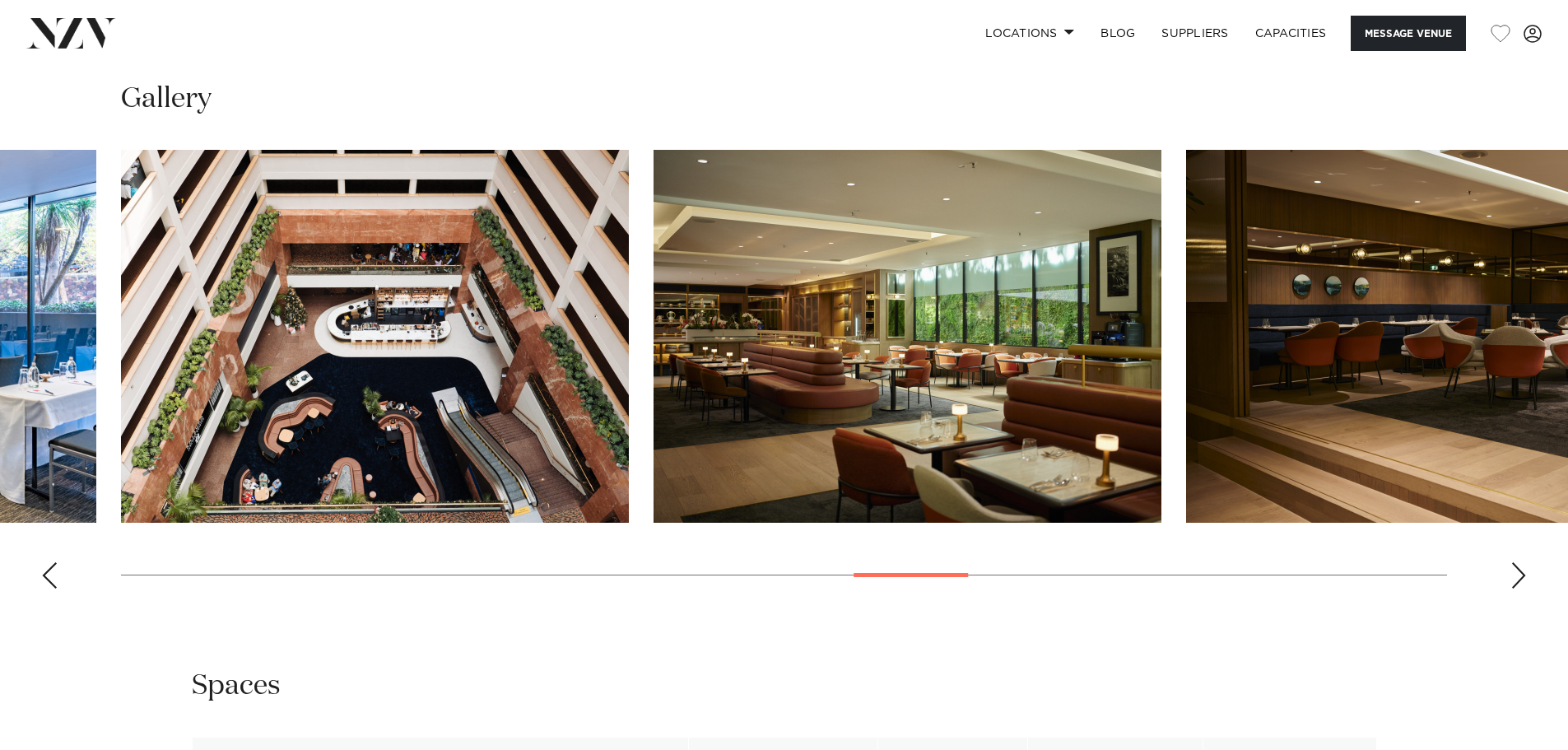
click at [1517, 575] on div "Next slide" at bounding box center [1519, 575] width 16 height 26
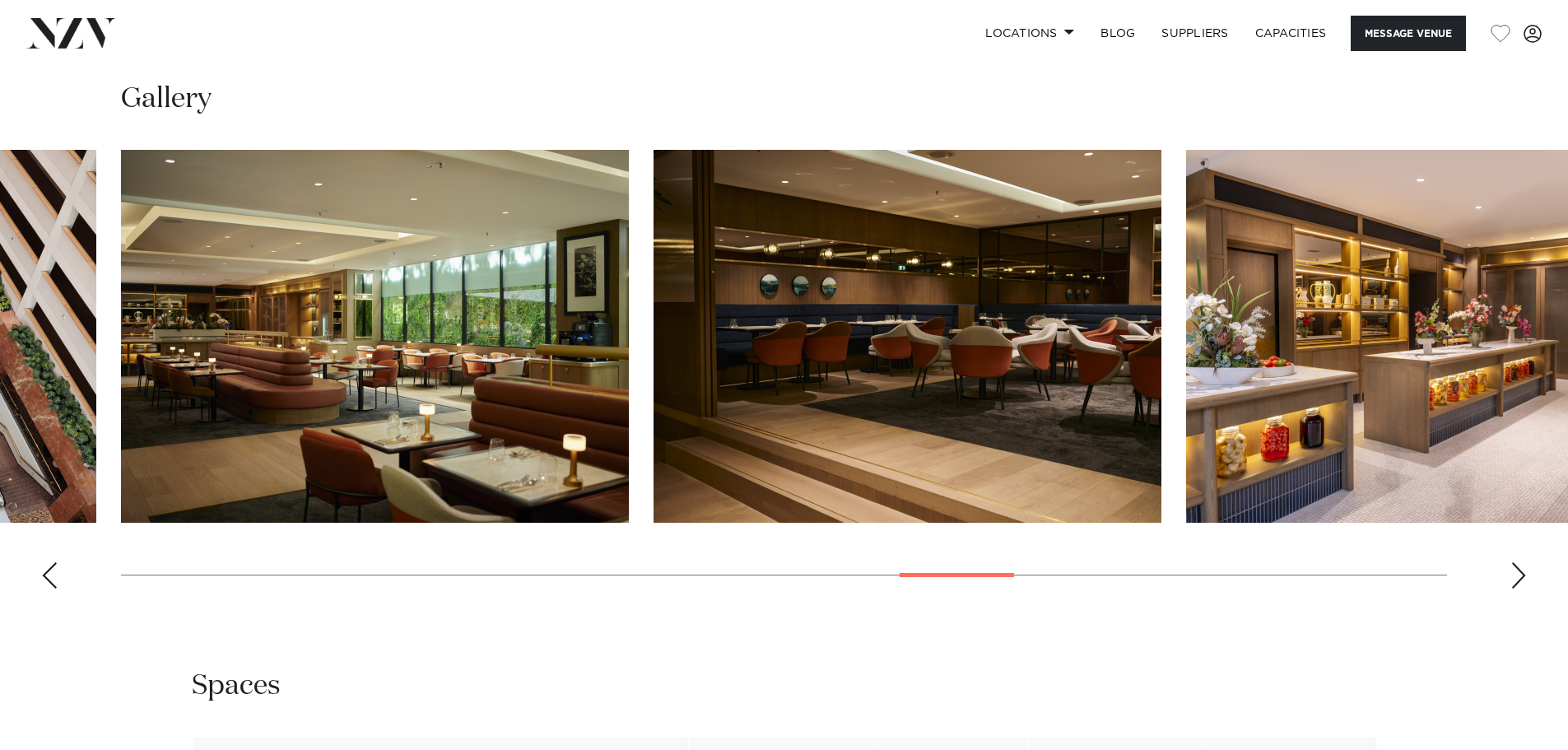
click at [1517, 575] on div "Next slide" at bounding box center [1519, 575] width 16 height 26
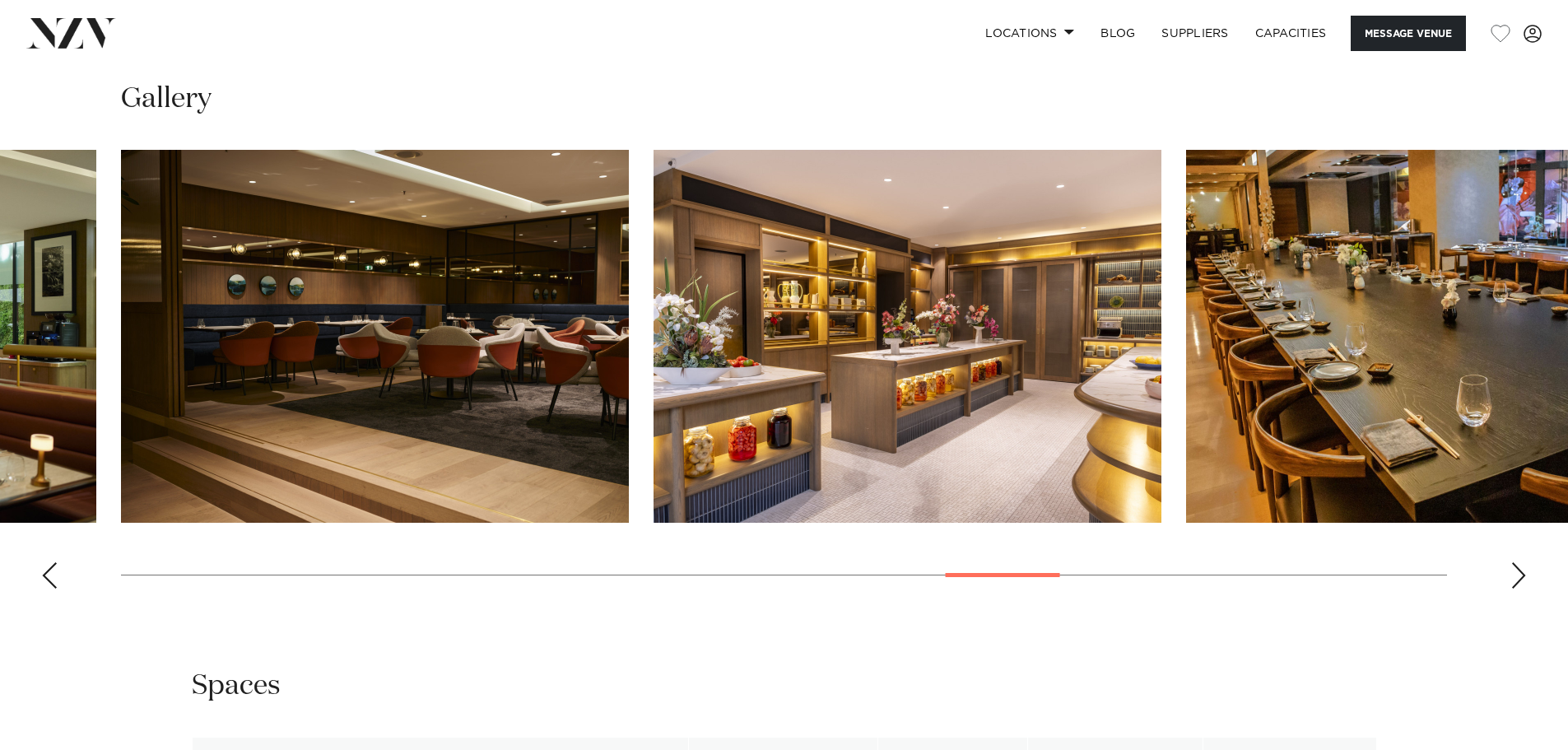
click at [1521, 578] on div "Next slide" at bounding box center [1519, 575] width 16 height 26
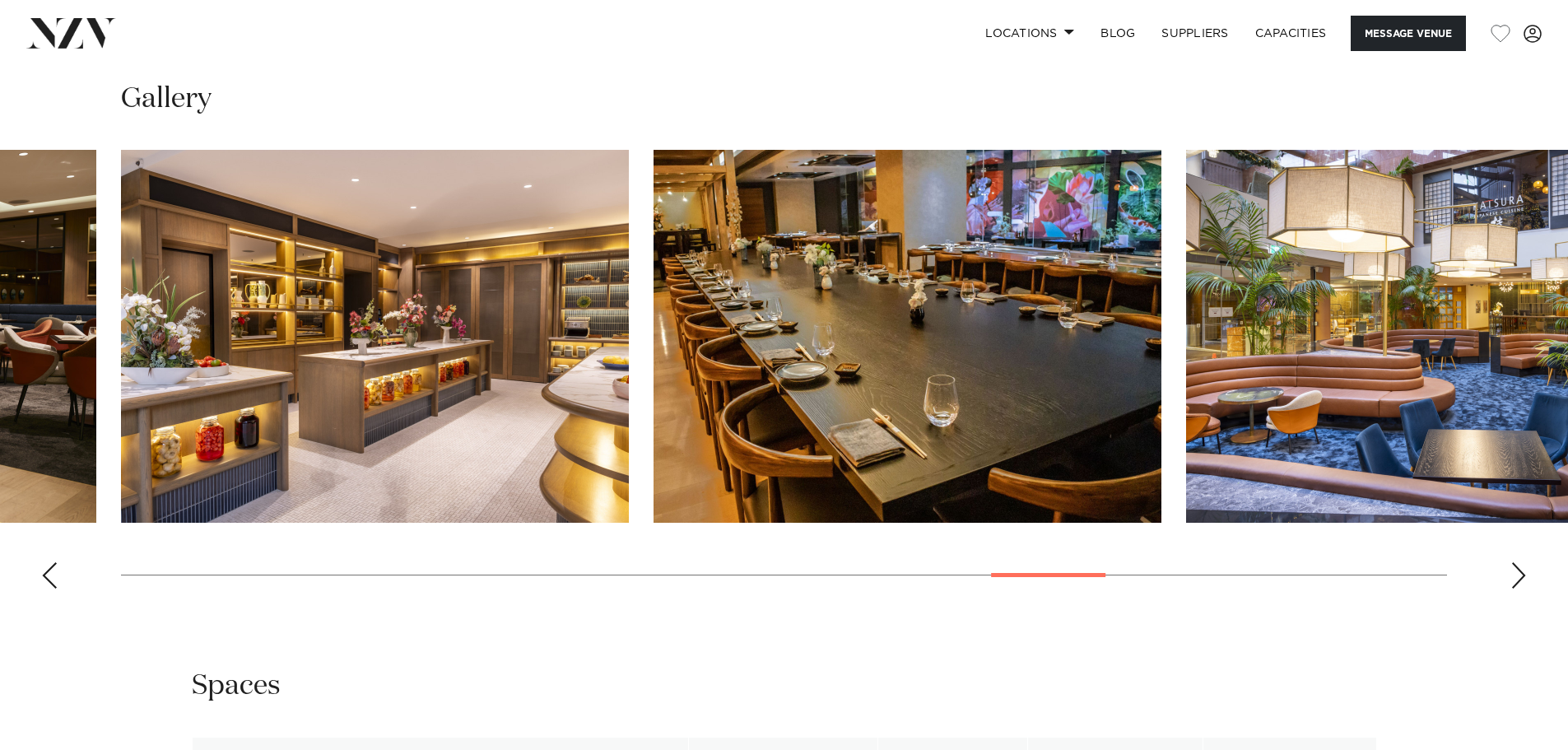
click at [1514, 578] on div "Next slide" at bounding box center [1519, 575] width 16 height 26
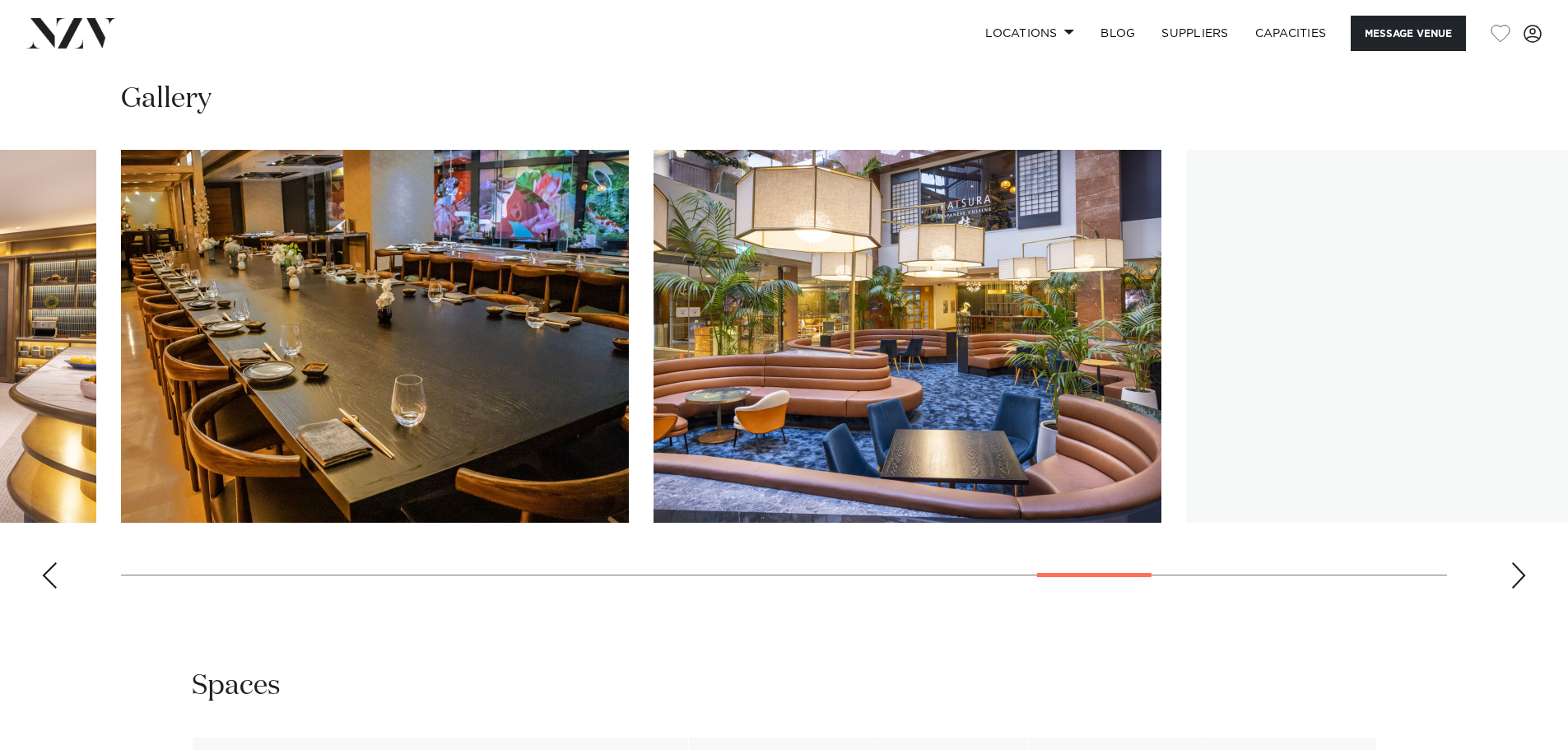
click at [1514, 578] on div "Next slide" at bounding box center [1519, 575] width 16 height 26
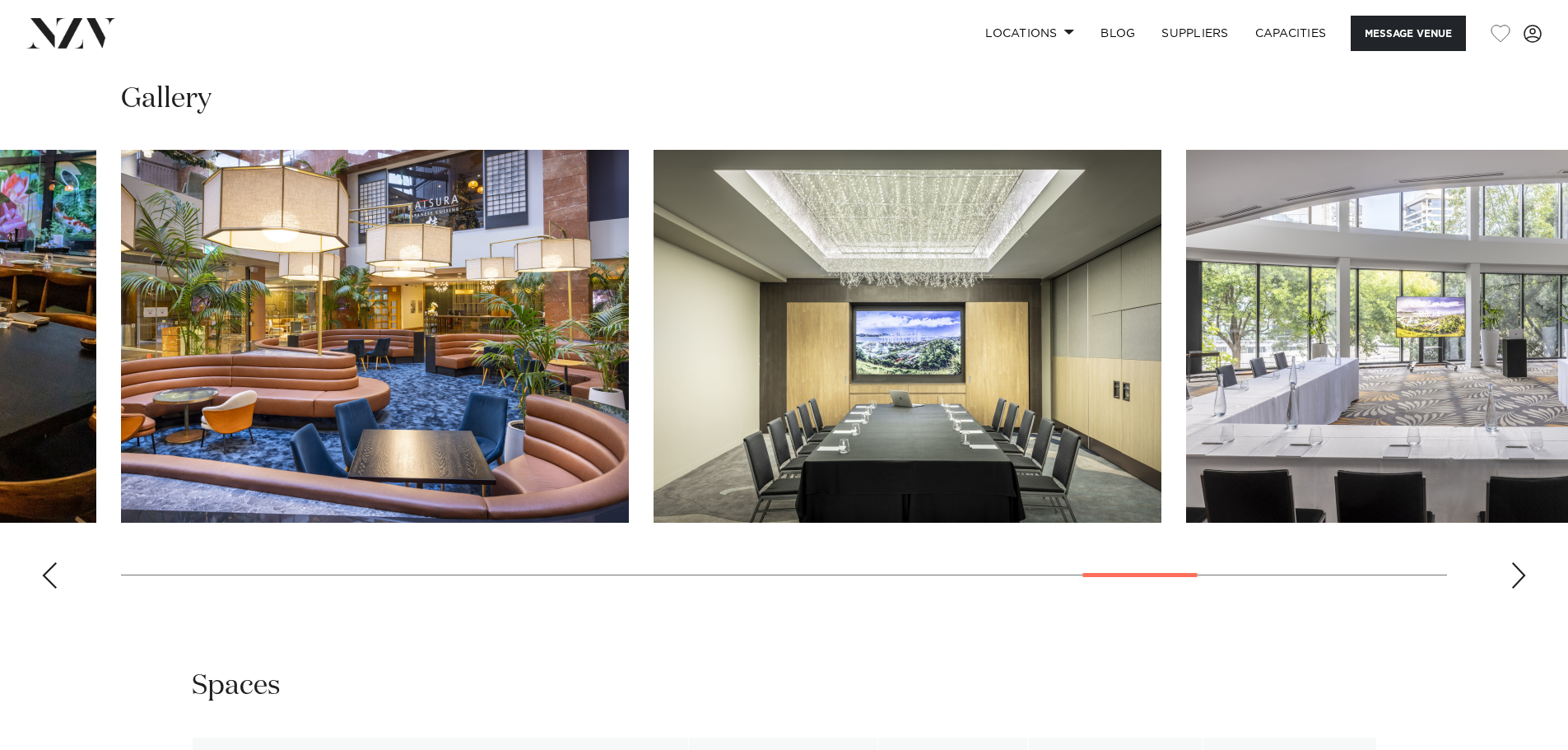
click at [1514, 578] on div "Next slide" at bounding box center [1519, 575] width 16 height 26
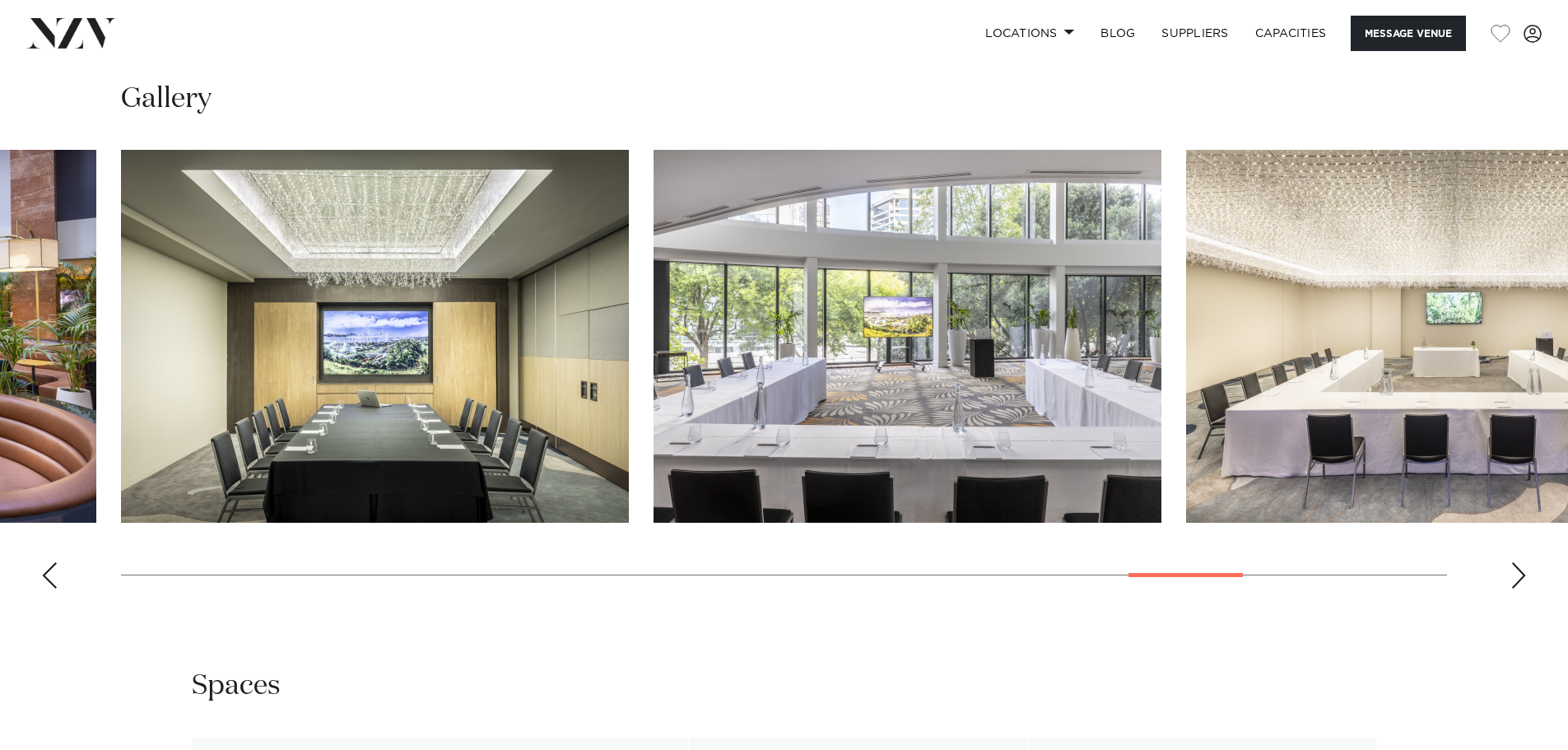
click at [1514, 578] on div "Next slide" at bounding box center [1519, 575] width 16 height 26
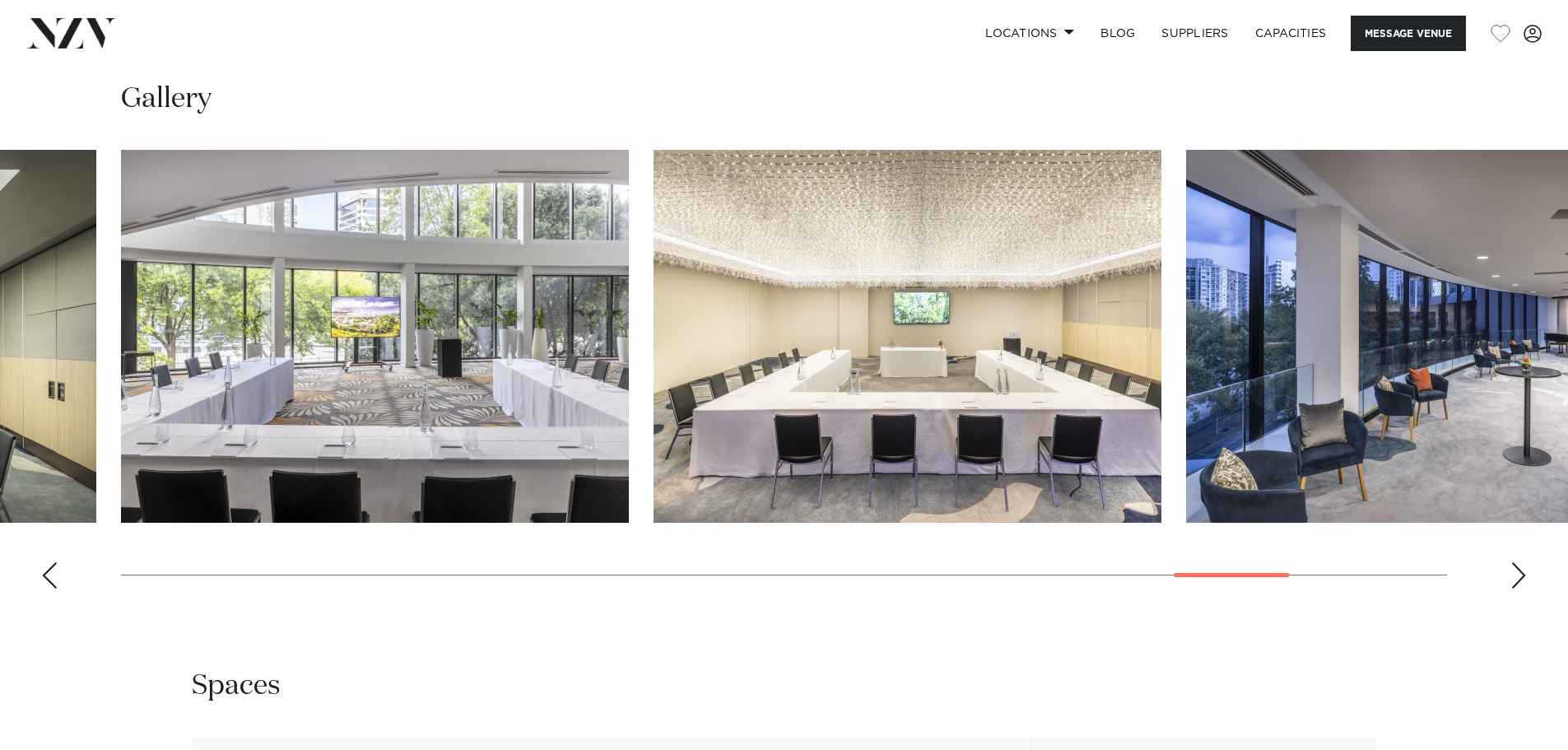
click at [1514, 578] on div "Next slide" at bounding box center [1519, 575] width 16 height 26
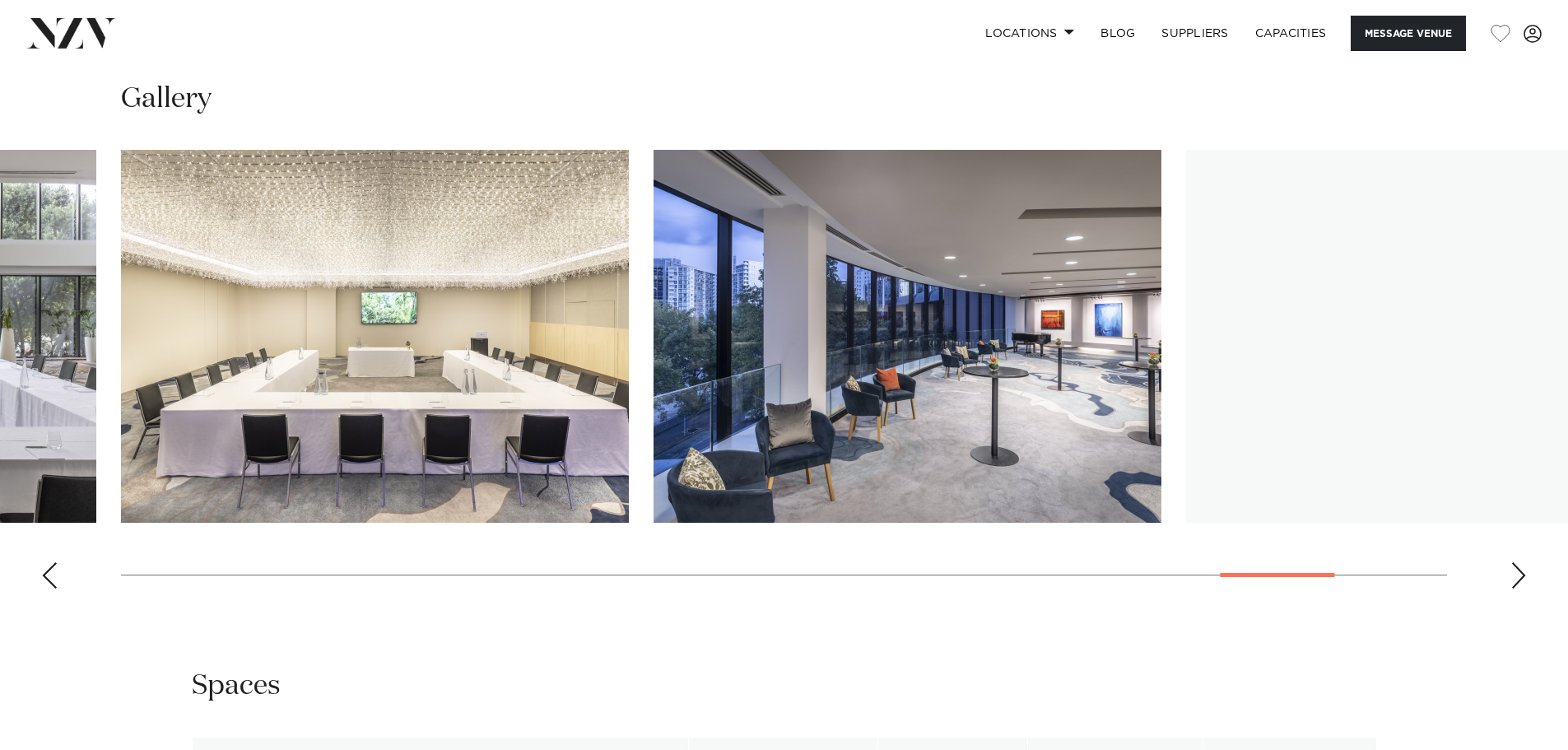
click at [1514, 578] on div "Next slide" at bounding box center [1519, 575] width 16 height 26
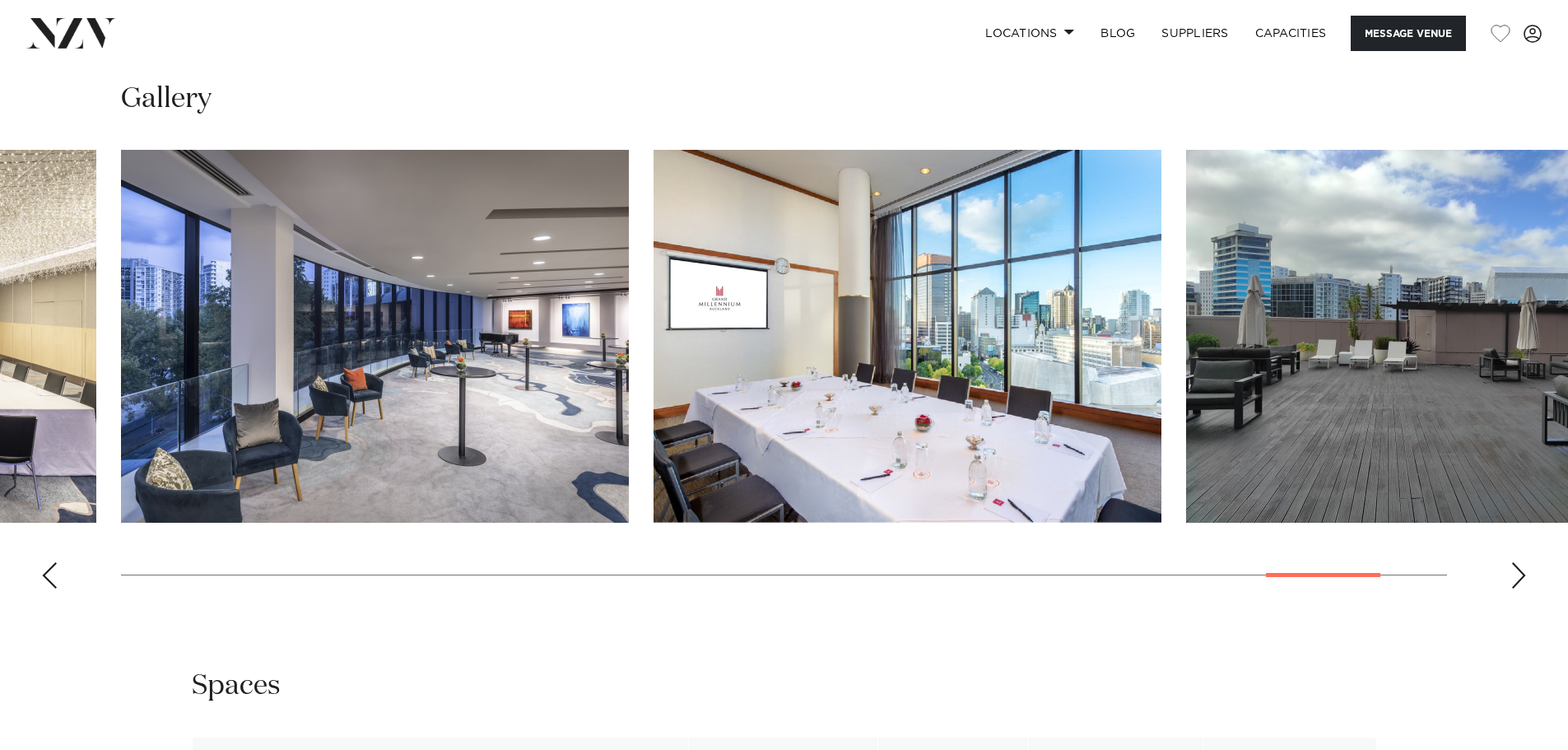
click at [1514, 578] on div "Next slide" at bounding box center [1519, 575] width 16 height 26
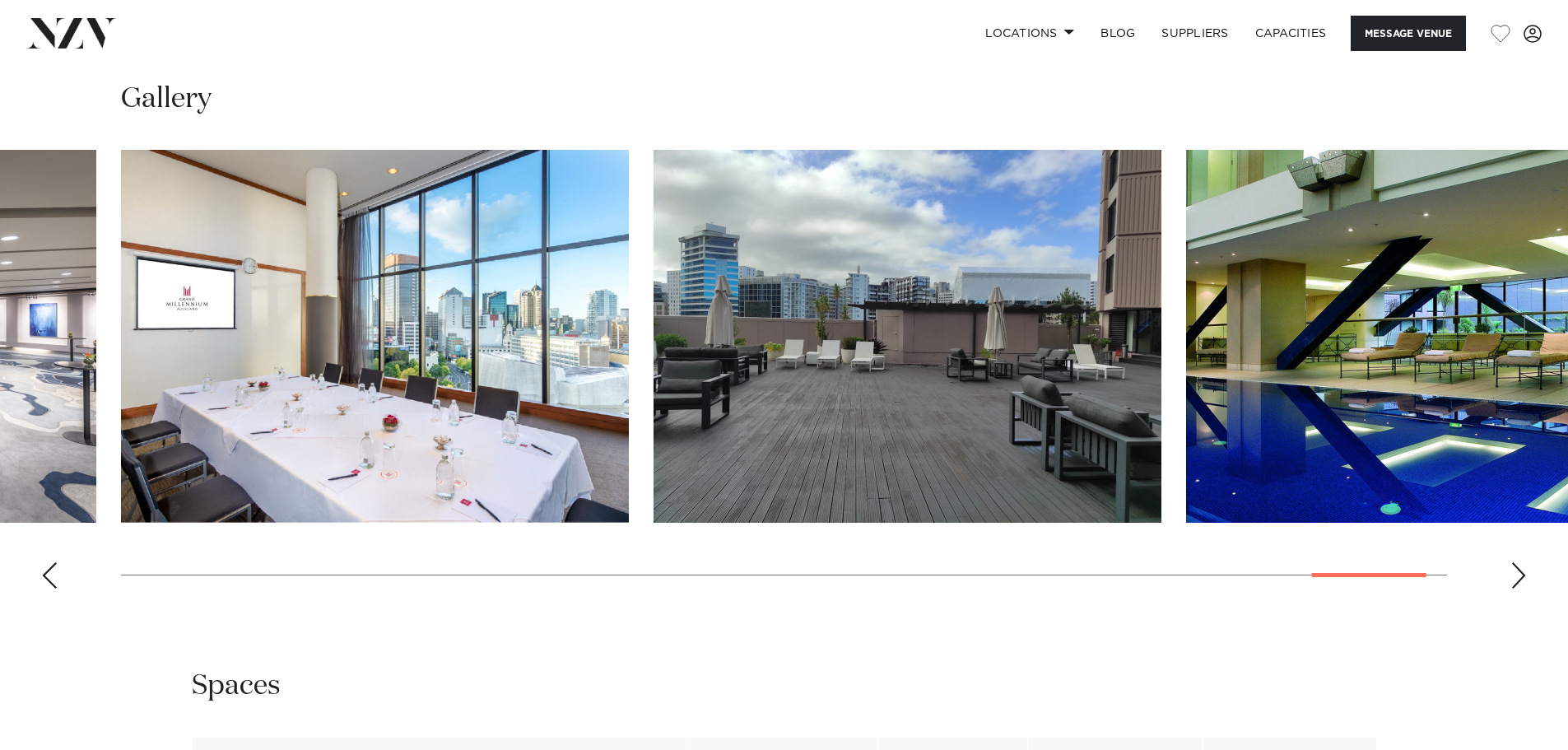
click at [1514, 578] on div "Next slide" at bounding box center [1519, 575] width 16 height 26
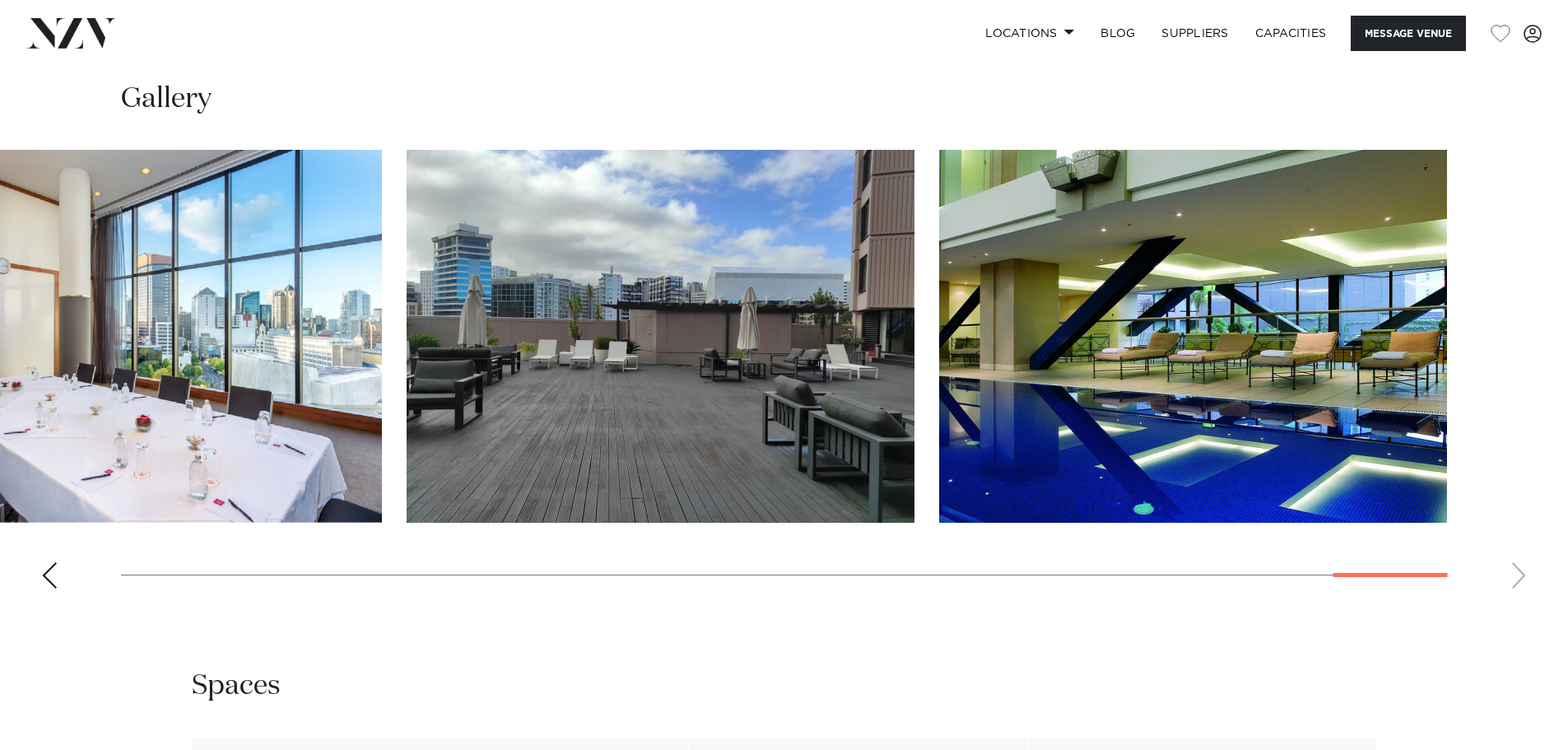
click at [1514, 578] on swiper-container at bounding box center [784, 376] width 1568 height 452
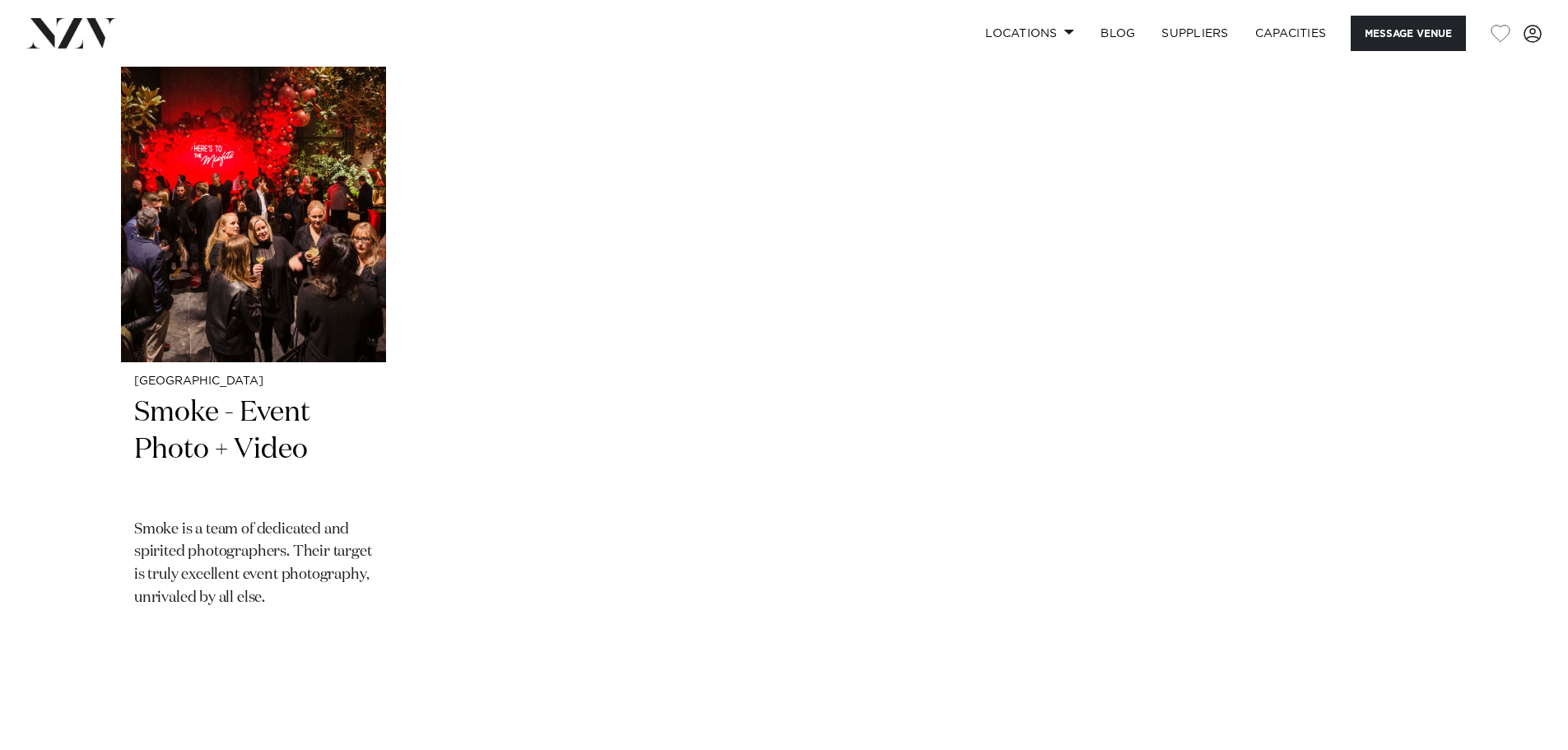
scroll to position [3621, 0]
